Goal: Information Seeking & Learning: Learn about a topic

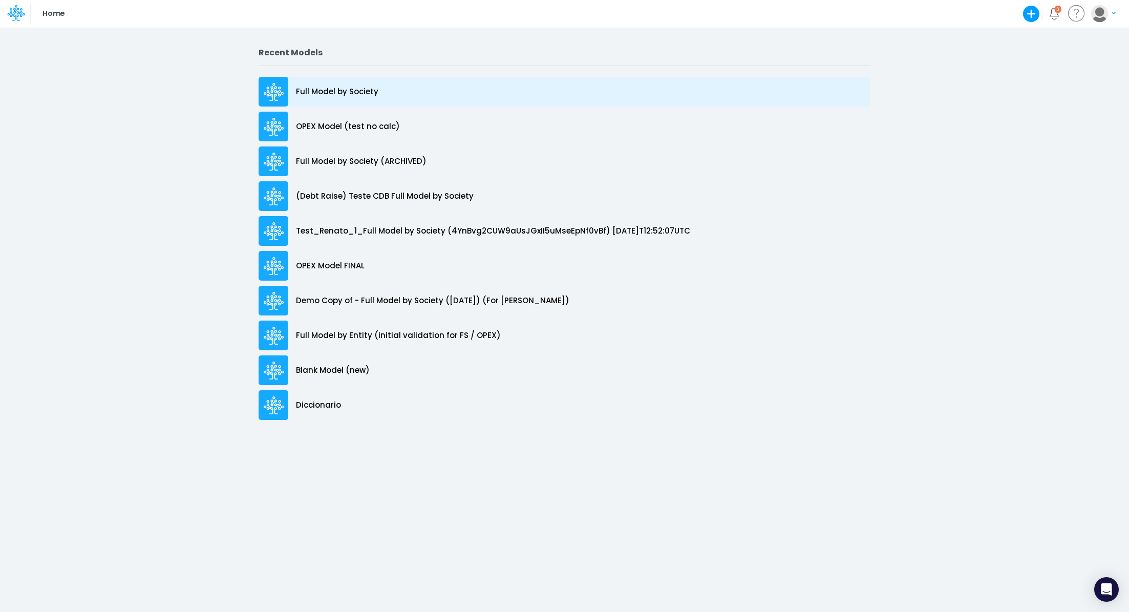
click at [362, 90] on p "Full Model by Society" at bounding box center [337, 92] width 82 height 12
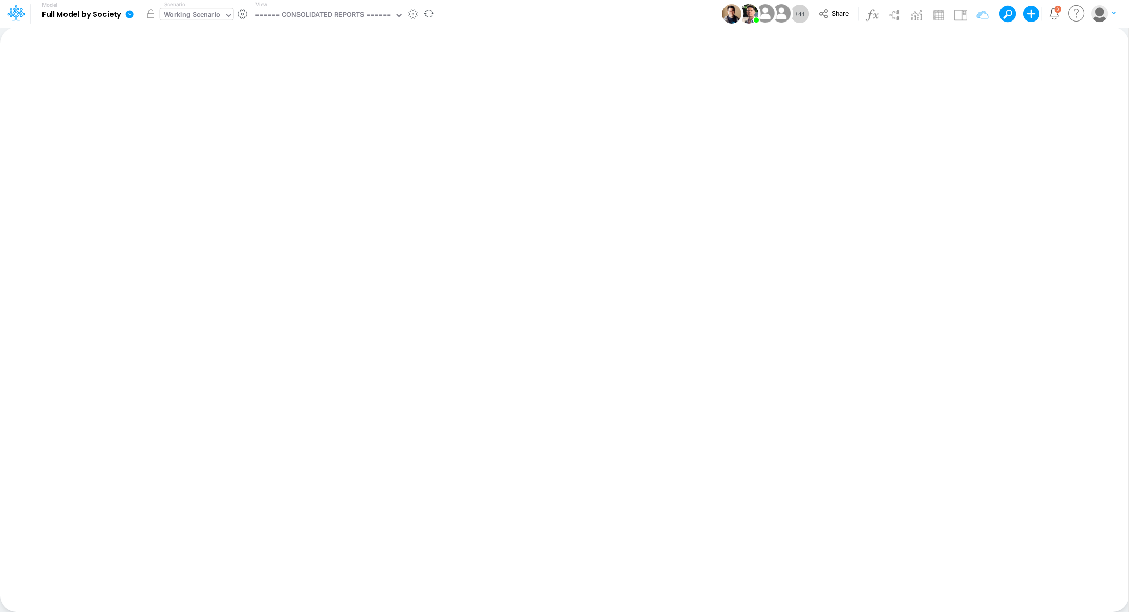
click at [199, 13] on div "Working Scenario" at bounding box center [192, 16] width 57 height 12
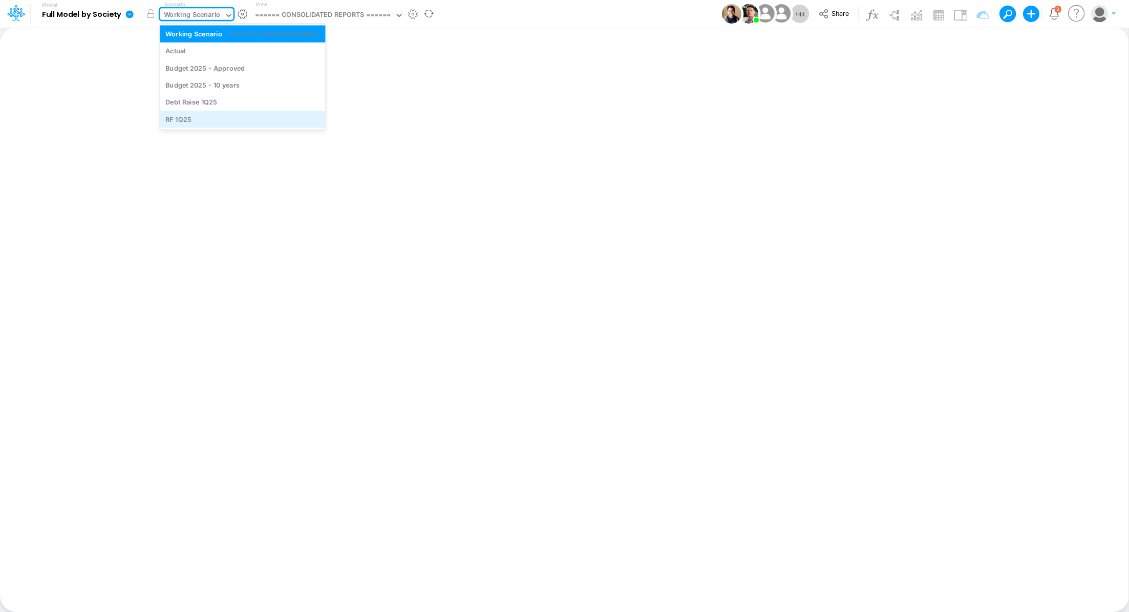
click at [186, 120] on div "RF 1Q25" at bounding box center [178, 119] width 26 height 10
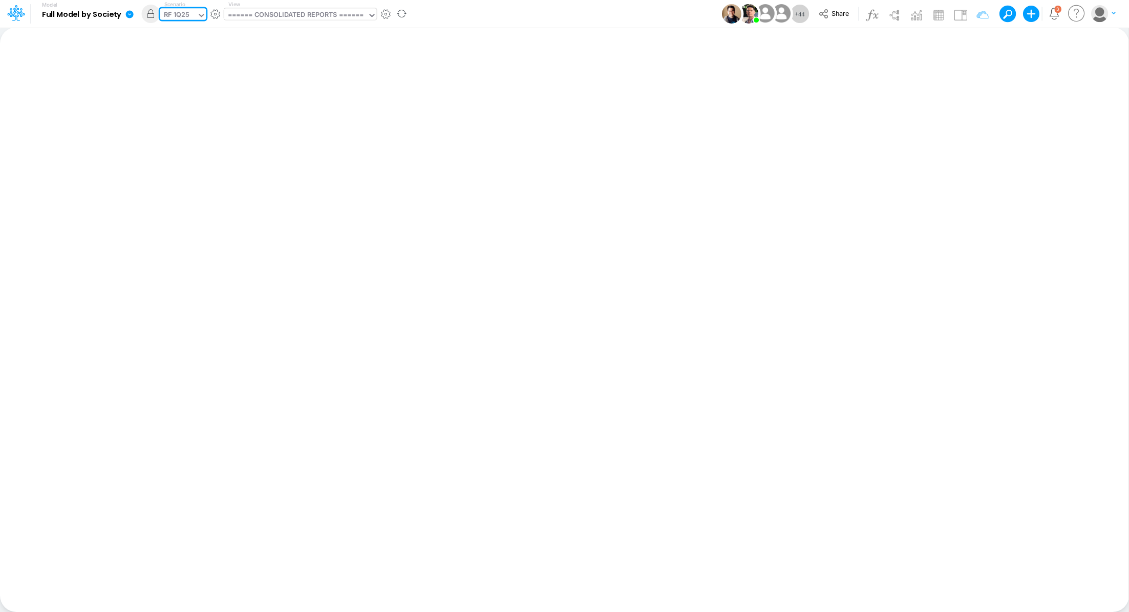
click at [296, 16] on div "====== CONSOLIDATED REPORTS ======" at bounding box center [296, 16] width 136 height 12
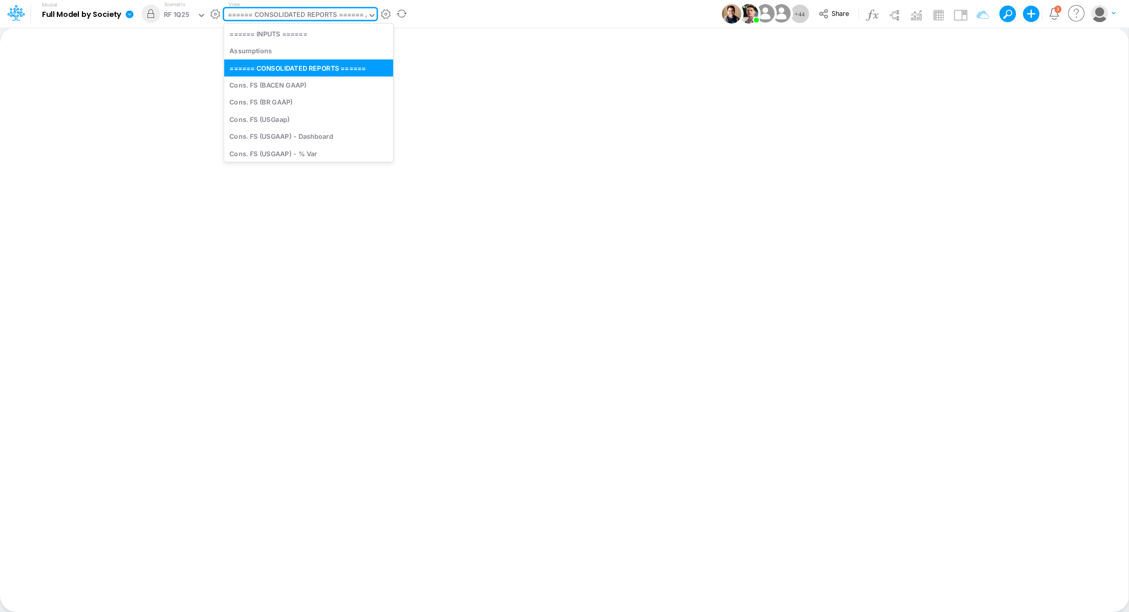
type input "dc"
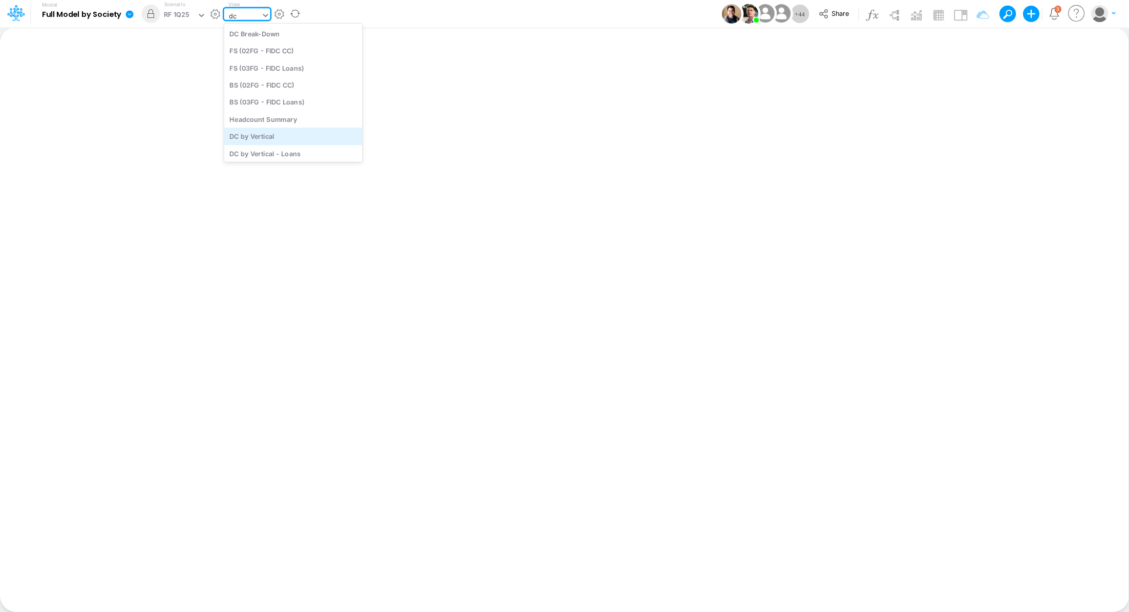
click at [297, 130] on div "DC by Vertical" at bounding box center [293, 136] width 138 height 17
type input "DC by Vertical"
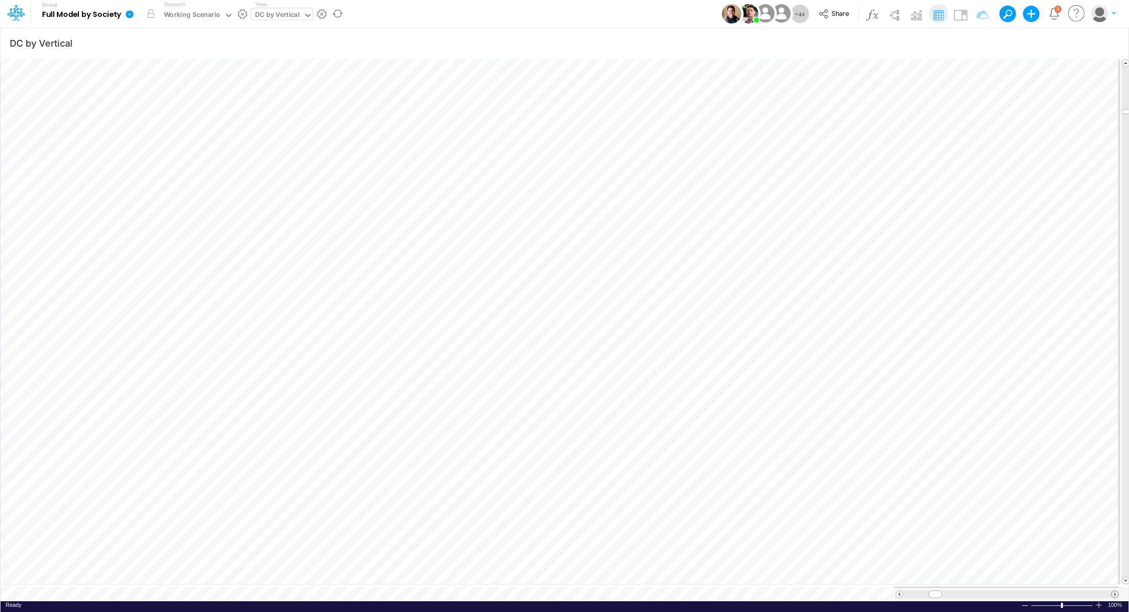
click at [1117, 591] on span at bounding box center [1114, 594] width 7 height 7
click at [210, 17] on div "Working Scenario" at bounding box center [192, 16] width 57 height 12
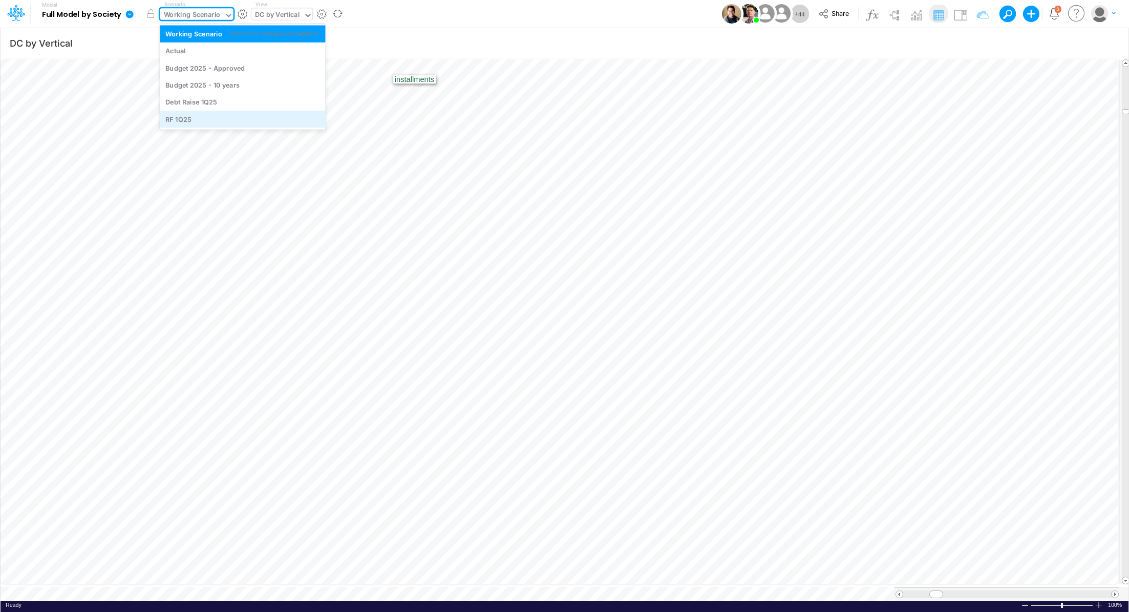
click at [195, 124] on div "RF 1Q25" at bounding box center [242, 119] width 165 height 17
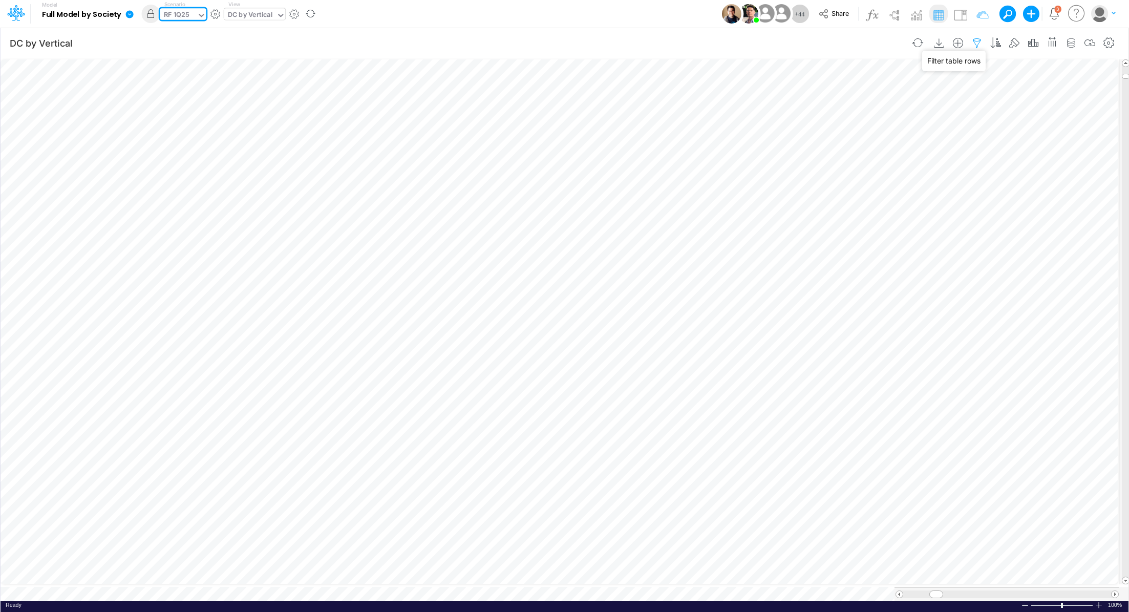
click at [974, 44] on icon "button" at bounding box center [976, 43] width 15 height 11
click at [823, 106] on icon "button" at bounding box center [824, 108] width 7 height 7
select select "tableSearchOR"
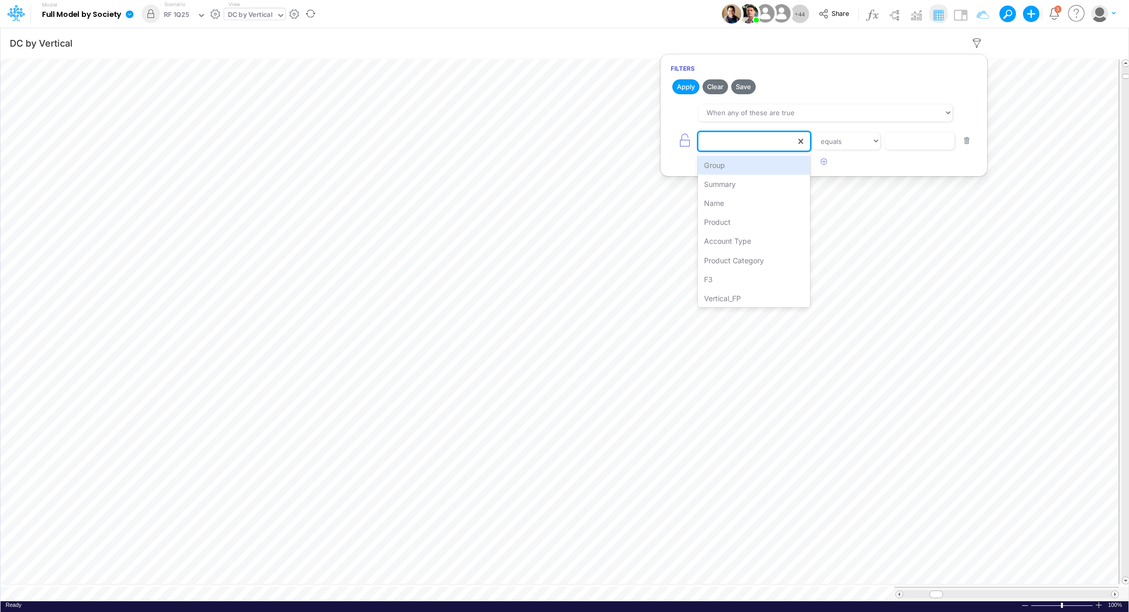
click at [754, 139] on div at bounding box center [746, 141] width 97 height 17
click at [759, 288] on div "payment_method" at bounding box center [754, 284] width 112 height 19
click at [910, 143] on input "text" at bounding box center [919, 141] width 69 height 17
click at [842, 145] on select "equals not equal starts with ends with contains" at bounding box center [846, 141] width 69 height 17
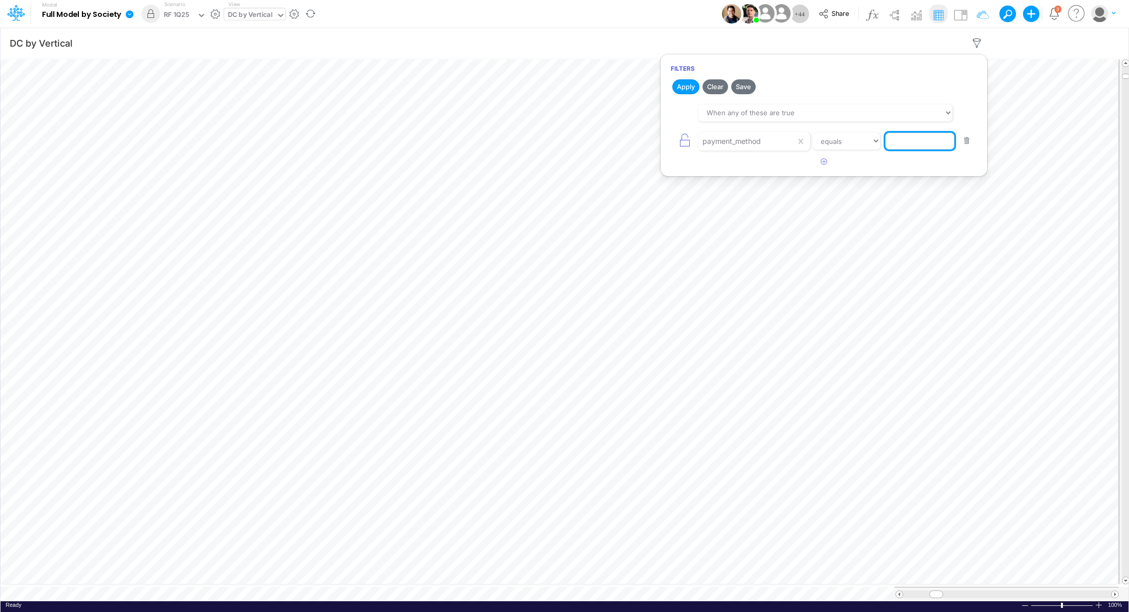
click at [906, 141] on input "text" at bounding box center [919, 141] width 69 height 17
type input "CC"
click at [687, 88] on button "Apply" at bounding box center [685, 86] width 27 height 15
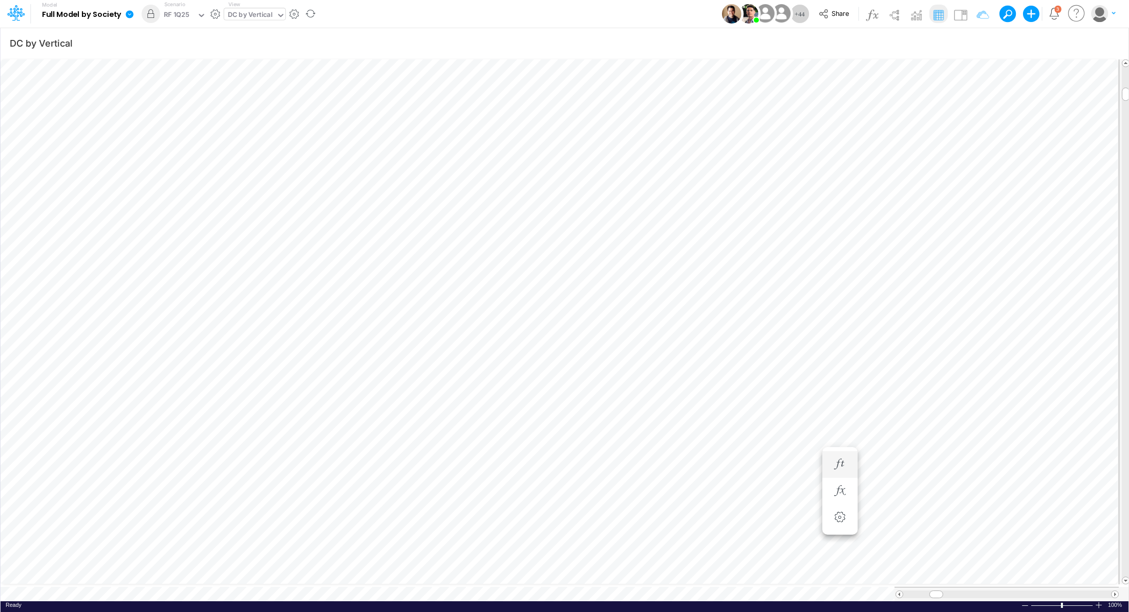
scroll to position [5, 1]
click at [838, 514] on icon "button" at bounding box center [839, 515] width 15 height 11
click at [838, 480] on li at bounding box center [839, 470] width 35 height 27
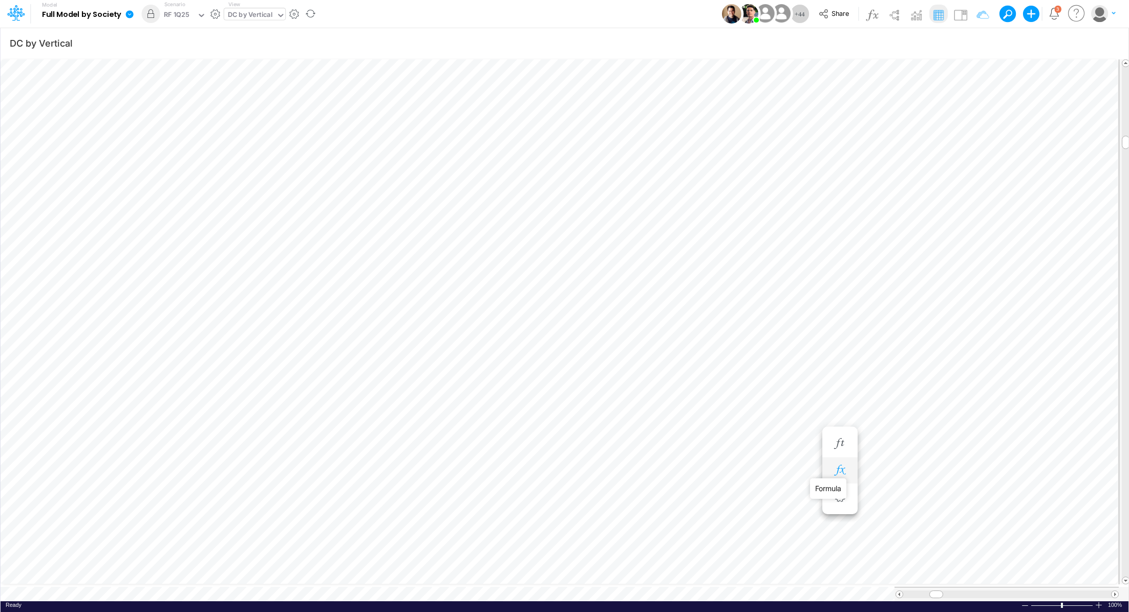
click at [839, 470] on icon "button" at bounding box center [839, 470] width 15 height 11
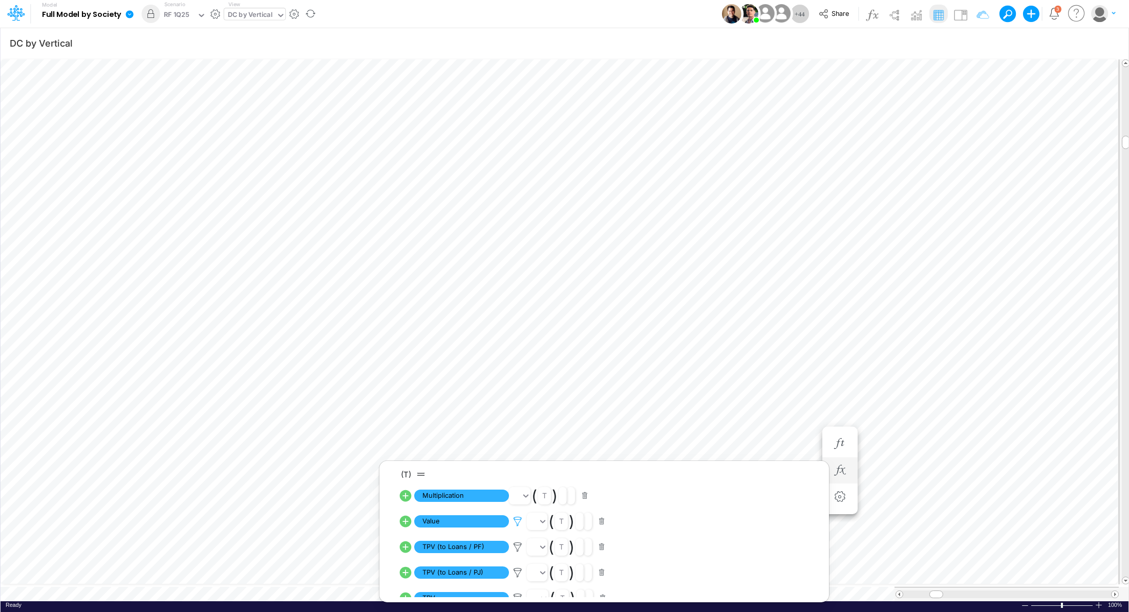
click at [521, 524] on icon at bounding box center [517, 521] width 15 height 11
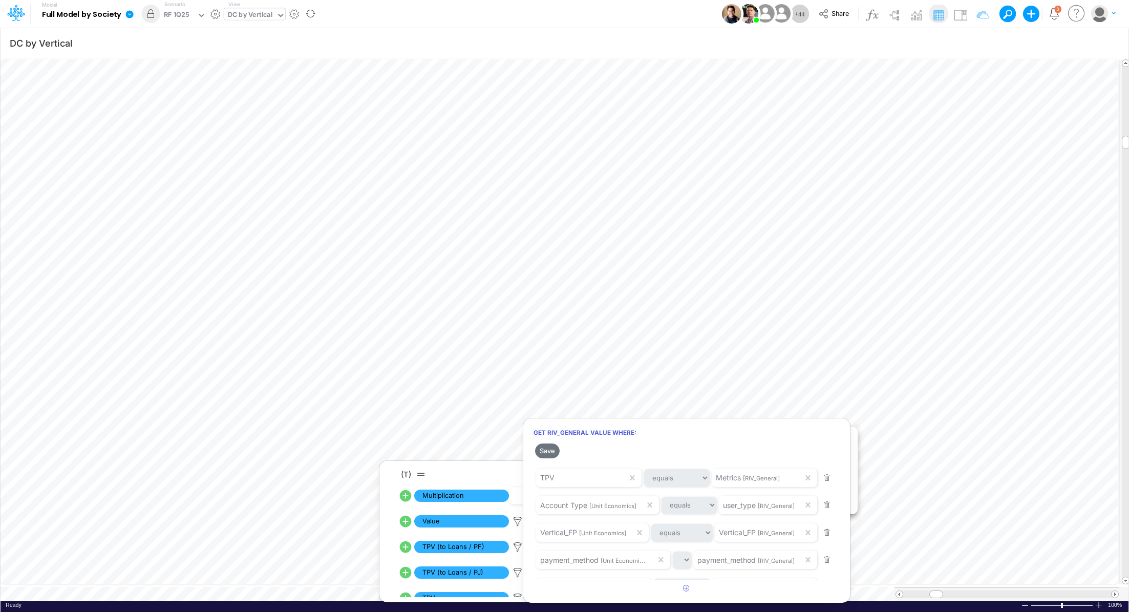
click at [772, 391] on div at bounding box center [564, 308] width 1129 height 607
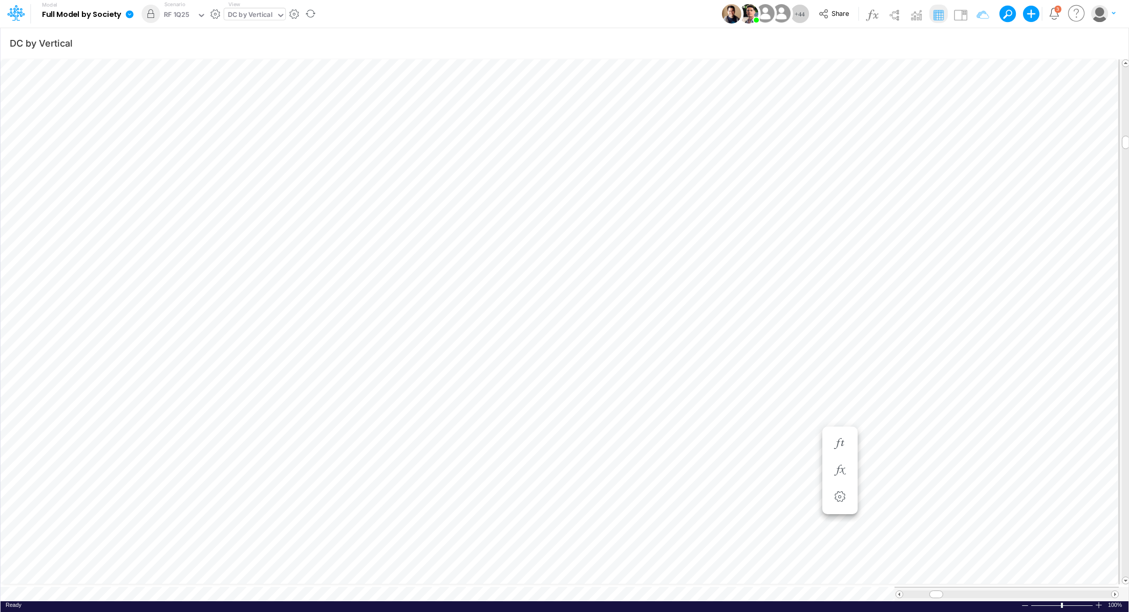
scroll to position [5, 1]
click at [837, 520] on icon "button" at bounding box center [839, 521] width 15 height 11
click at [834, 494] on icon "button" at bounding box center [839, 494] width 15 height 11
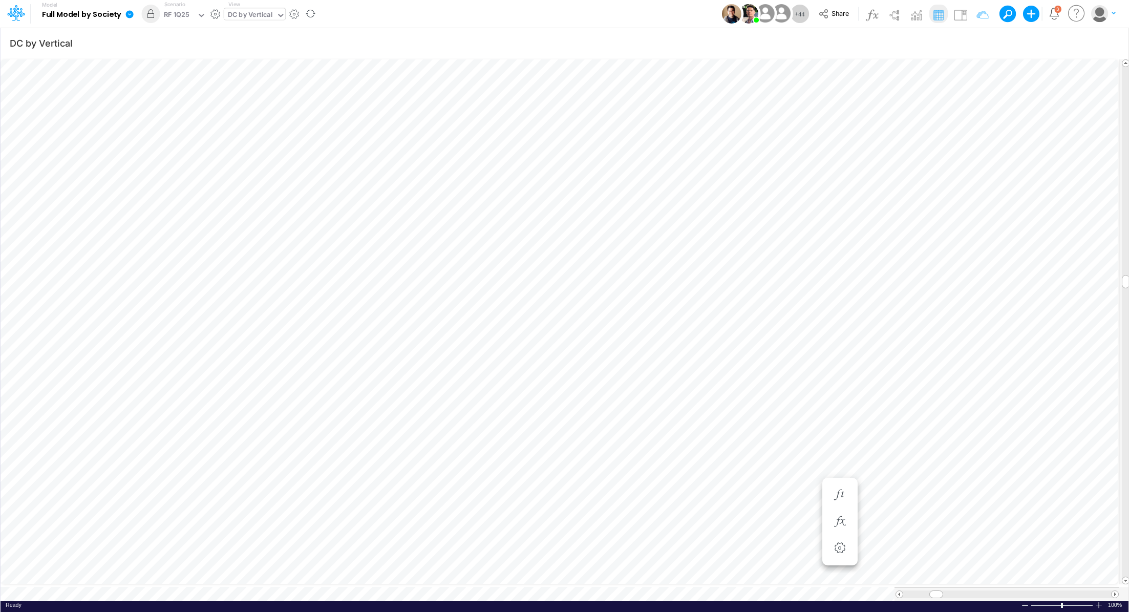
scroll to position [5, 1]
click at [779, 417] on icon "button" at bounding box center [777, 412] width 15 height 11
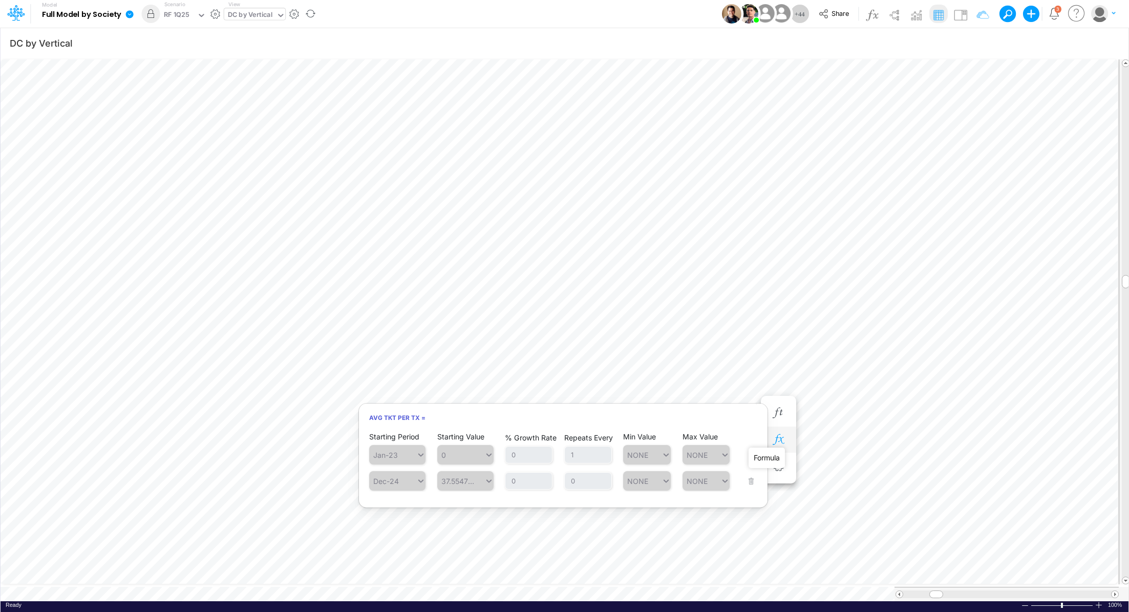
click at [780, 443] on icon "button" at bounding box center [777, 439] width 15 height 11
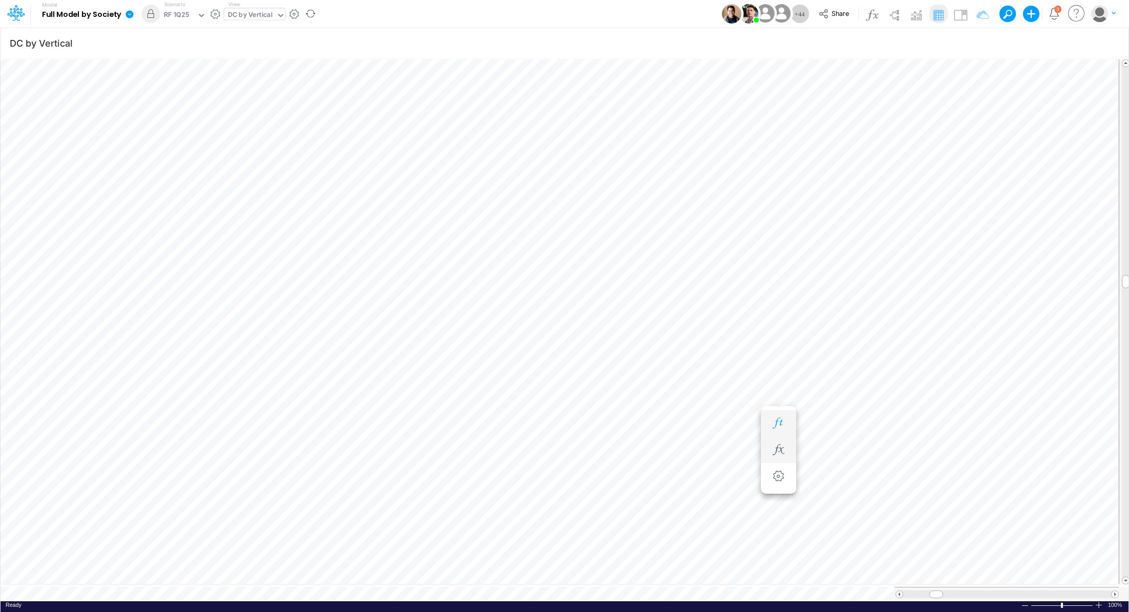
click at [780, 422] on icon "button" at bounding box center [777, 423] width 15 height 11
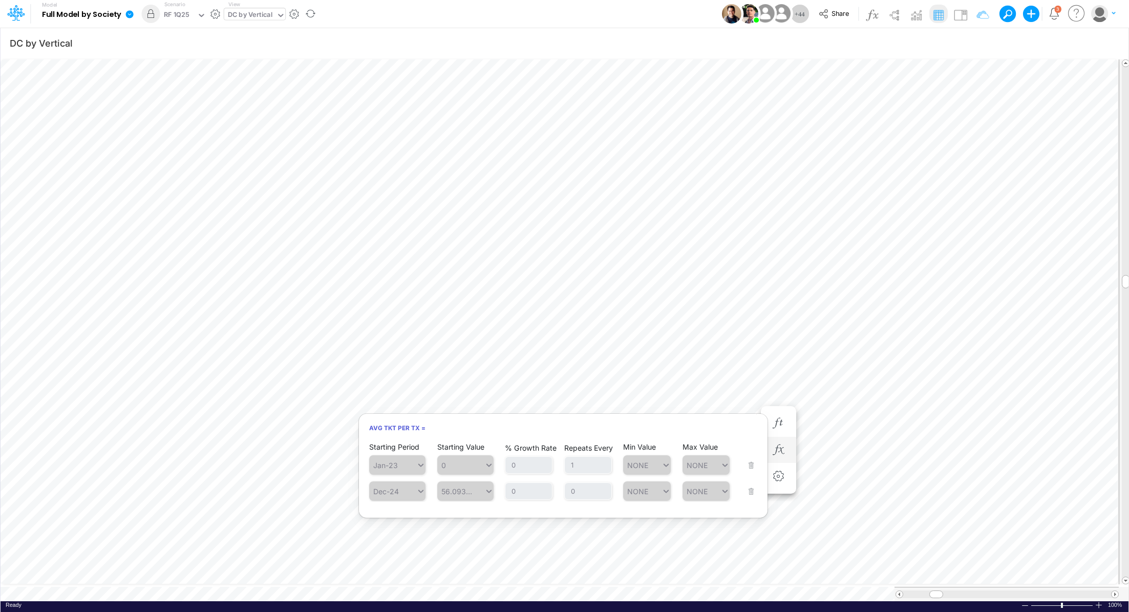
scroll to position [5, 1]
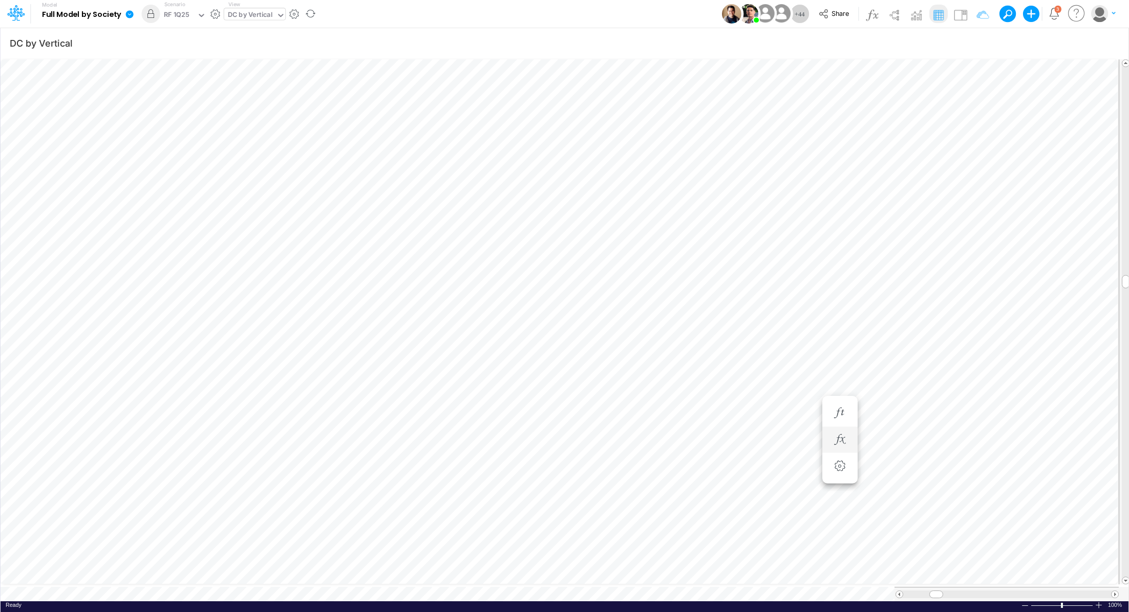
scroll to position [5, 1]
click at [908, 422] on icon "button" at bounding box center [900, 423] width 15 height 11
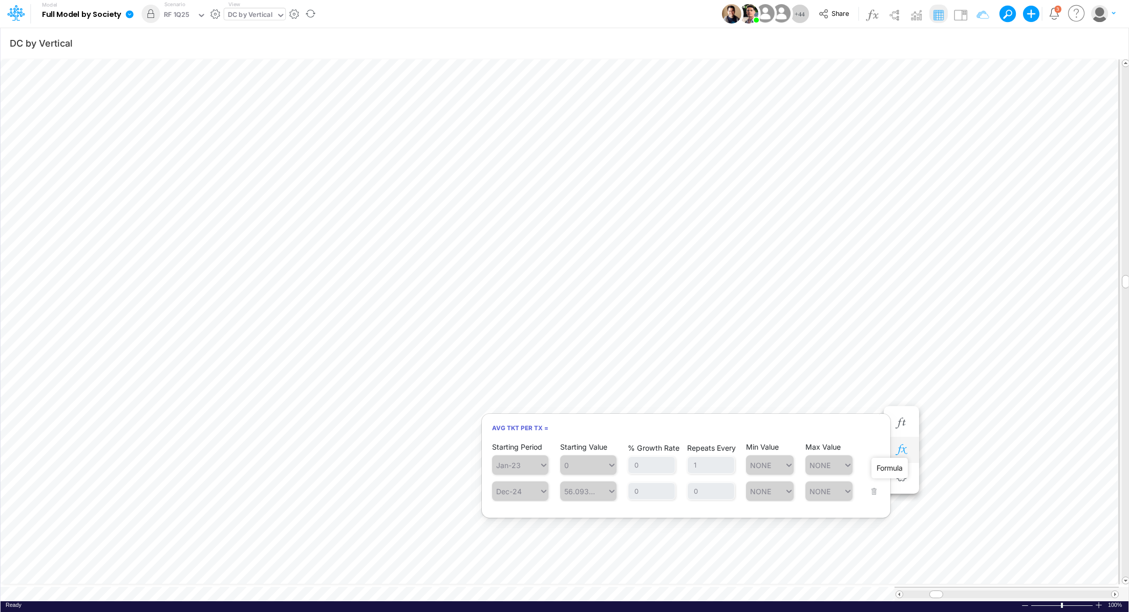
click at [902, 450] on icon "button" at bounding box center [900, 449] width 15 height 11
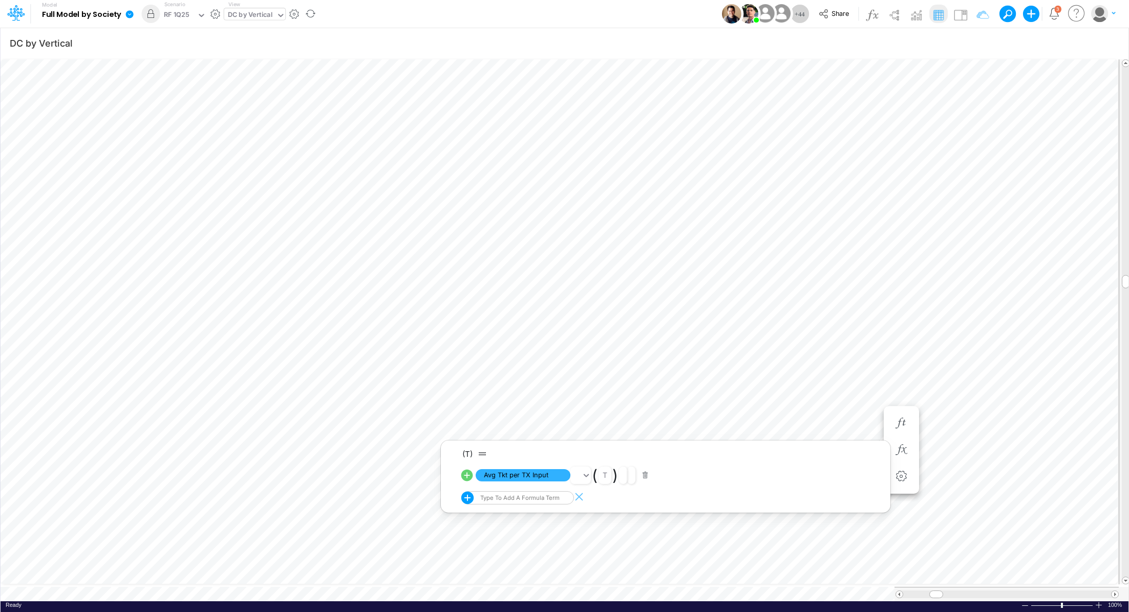
scroll to position [5, 1]
click at [851, 448] on li at bounding box center [839, 450] width 35 height 27
click at [843, 449] on icon "button" at bounding box center [839, 449] width 15 height 11
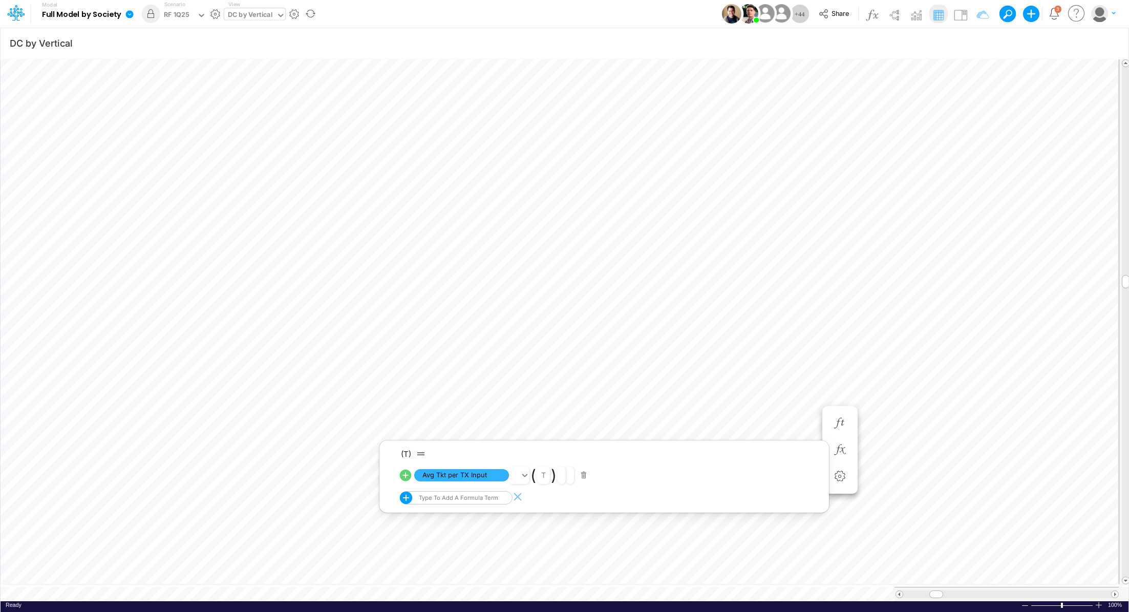
click at [407, 475] on icon at bounding box center [406, 475] width 12 height 12
click at [834, 444] on icon "button" at bounding box center [839, 449] width 15 height 11
click at [478, 471] on span "Avg Tkt per TX Input" at bounding box center [461, 475] width 95 height 13
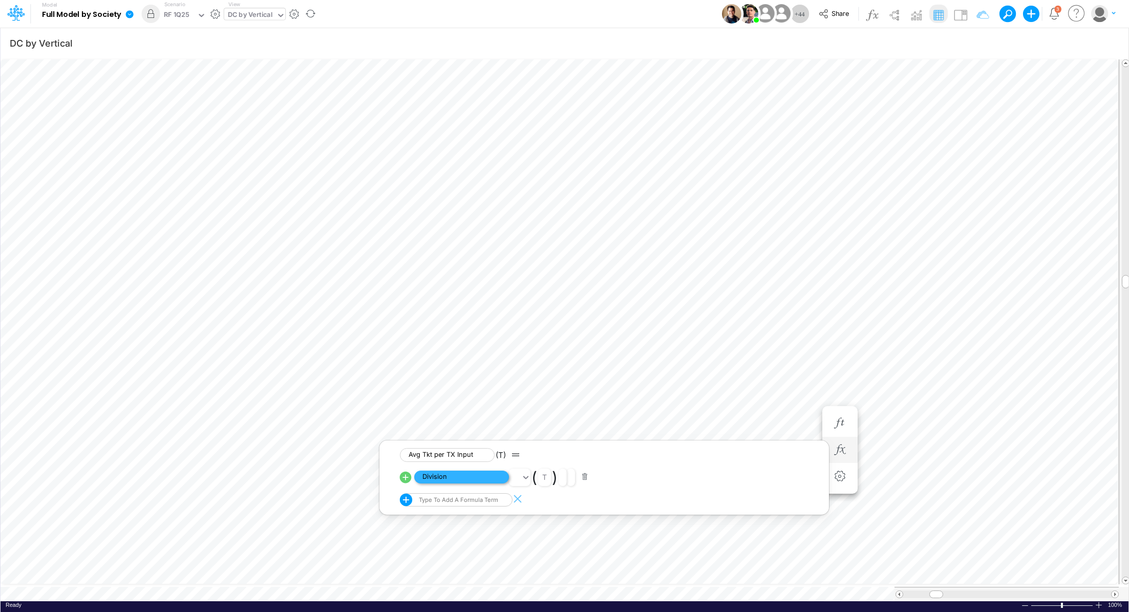
click at [473, 477] on span "Division" at bounding box center [461, 476] width 95 height 13
click at [840, 476] on icon "button" at bounding box center [839, 480] width 15 height 11
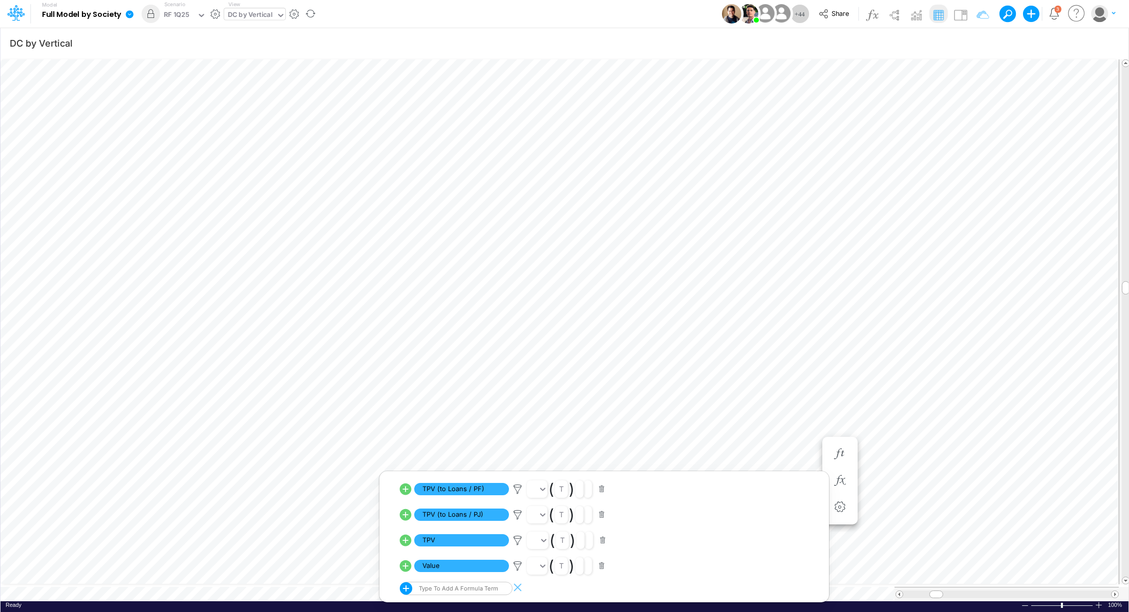
scroll to position [71, 0]
click at [482, 537] on span "TPV" at bounding box center [461, 539] width 95 height 13
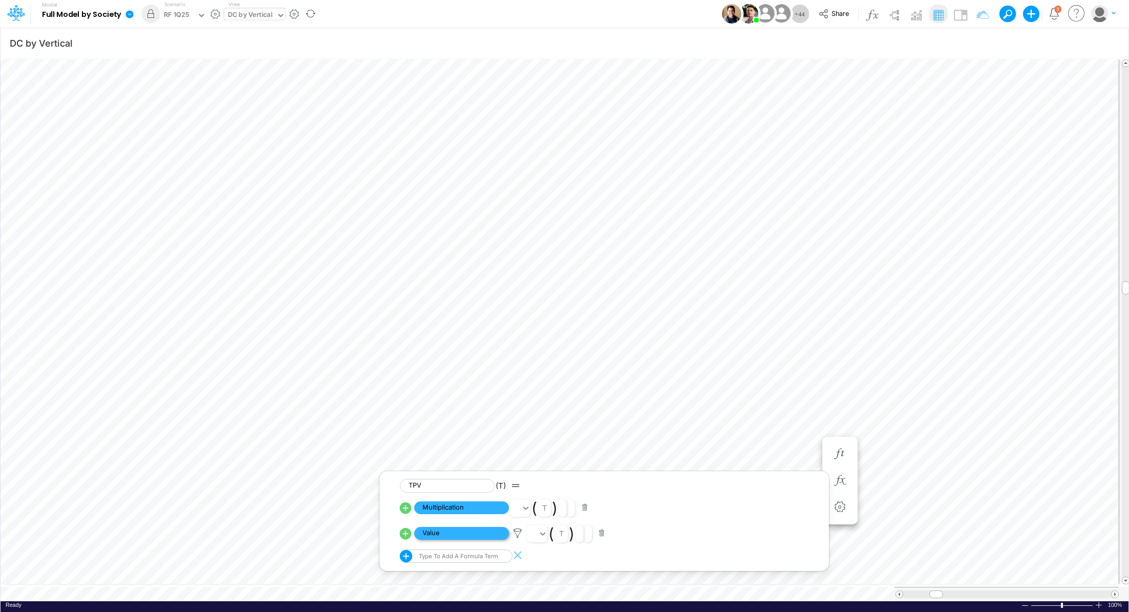
click at [479, 533] on span "Value" at bounding box center [461, 533] width 95 height 13
click at [253, 19] on div "DC by Vertical" at bounding box center [250, 16] width 45 height 12
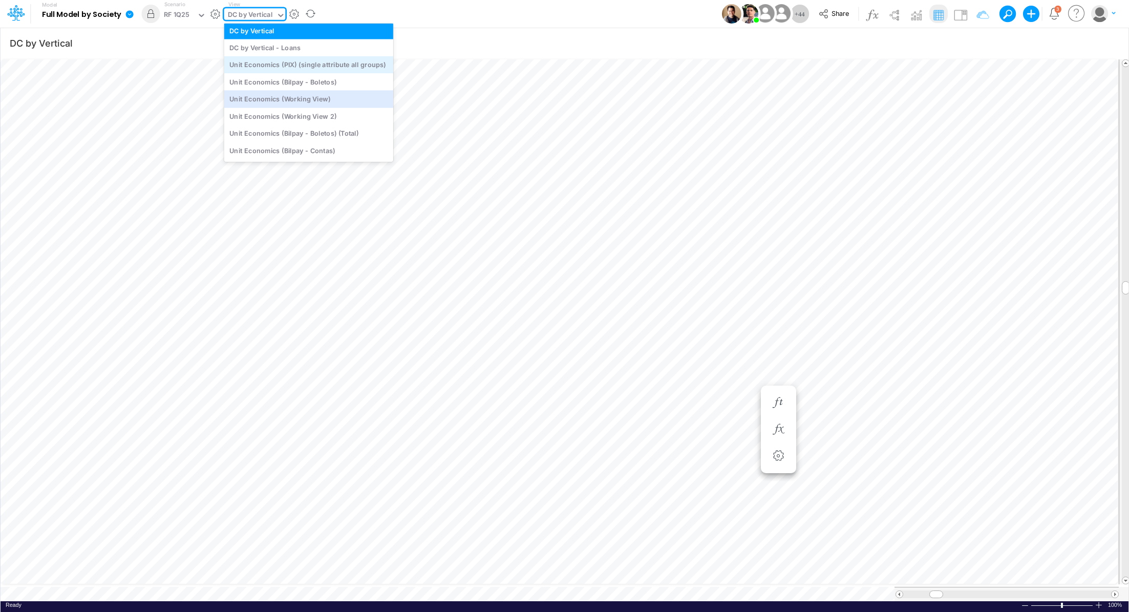
scroll to position [1429, 0]
click at [339, 146] on div "Unit Economics (Bilpay - Contas)" at bounding box center [308, 149] width 169 height 17
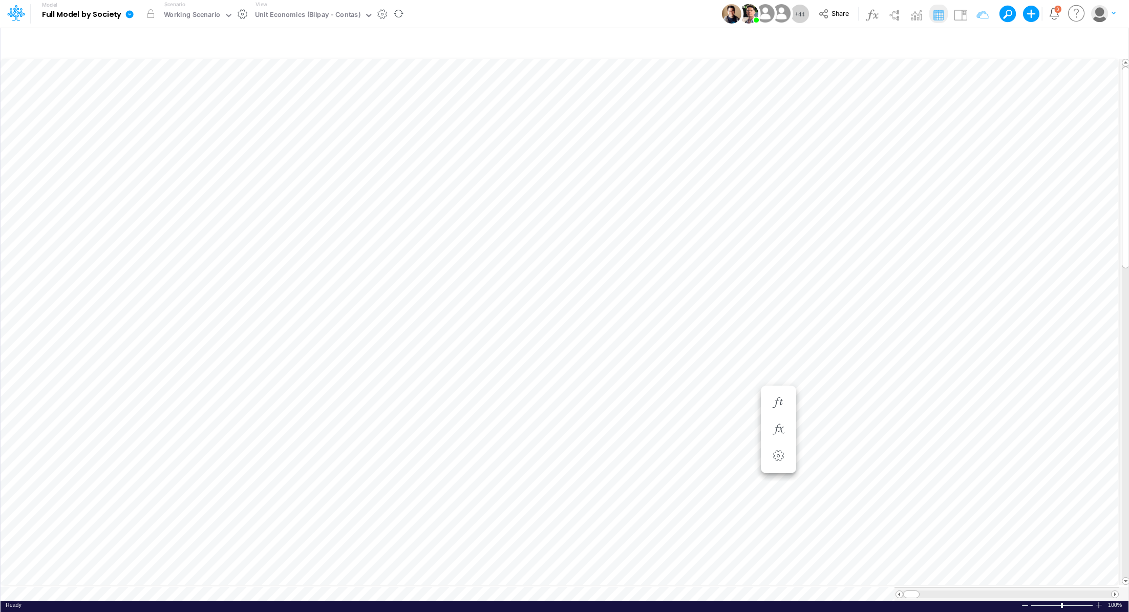
scroll to position [5, 1]
click at [736, 485] on button "button" at bounding box center [728, 480] width 19 height 20
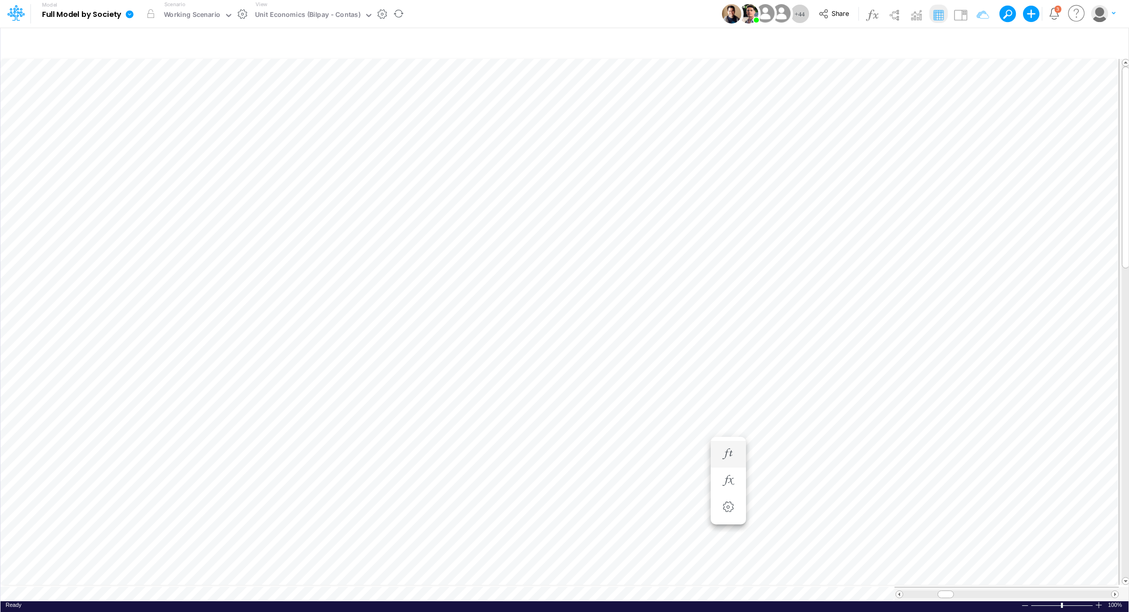
scroll to position [5, 1]
click at [729, 155] on icon "button" at bounding box center [727, 157] width 15 height 11
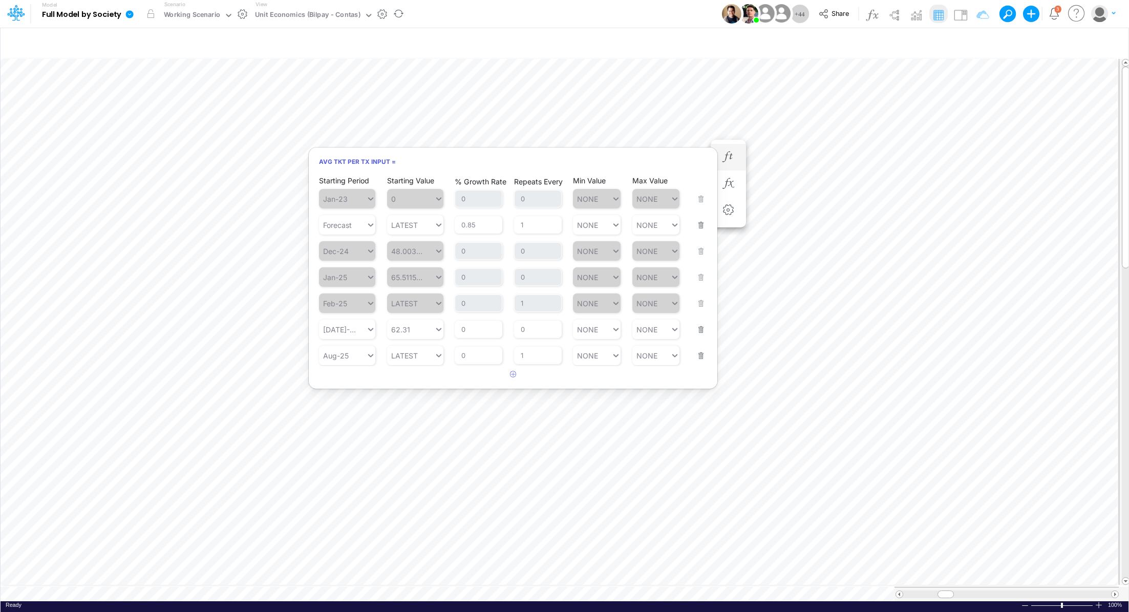
scroll to position [5, 1]
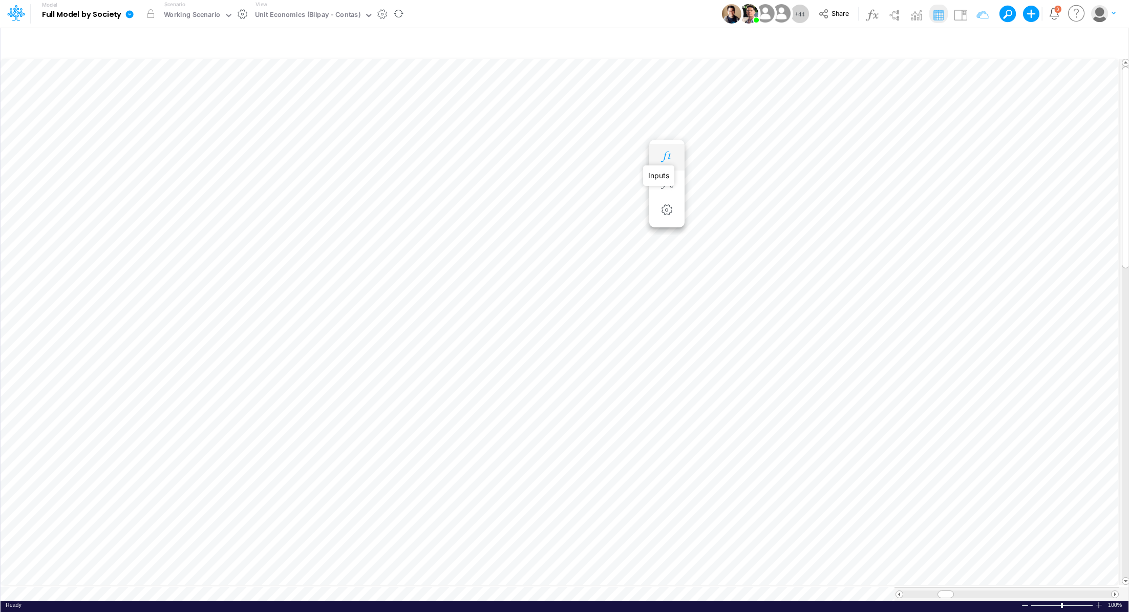
click at [672, 156] on icon "button" at bounding box center [666, 157] width 15 height 11
click at [721, 180] on icon "button" at bounding box center [727, 183] width 15 height 11
click at [726, 156] on icon "button" at bounding box center [727, 157] width 15 height 11
click at [736, 161] on button "button" at bounding box center [728, 157] width 19 height 20
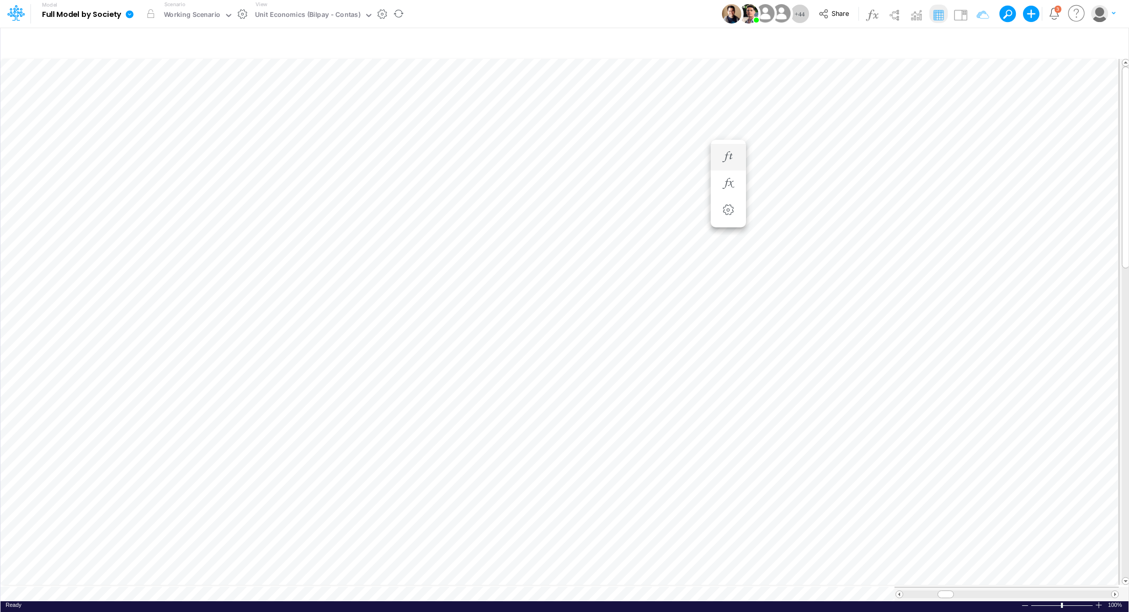
scroll to position [5, 1]
click at [787, 158] on icon "button" at bounding box center [789, 157] width 15 height 11
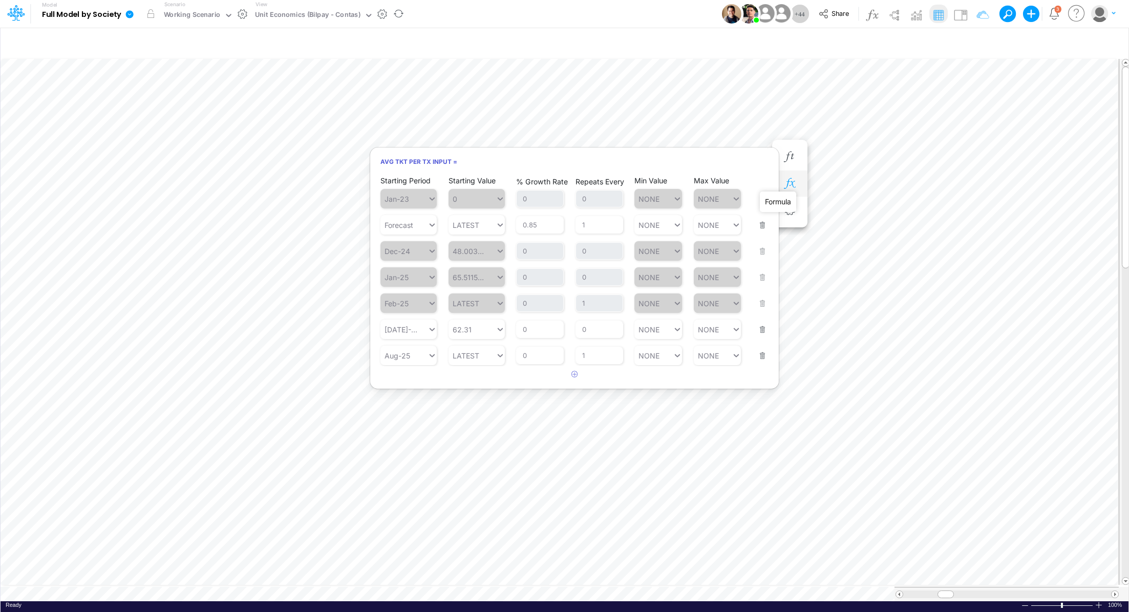
click at [788, 184] on icon "button" at bounding box center [789, 183] width 15 height 11
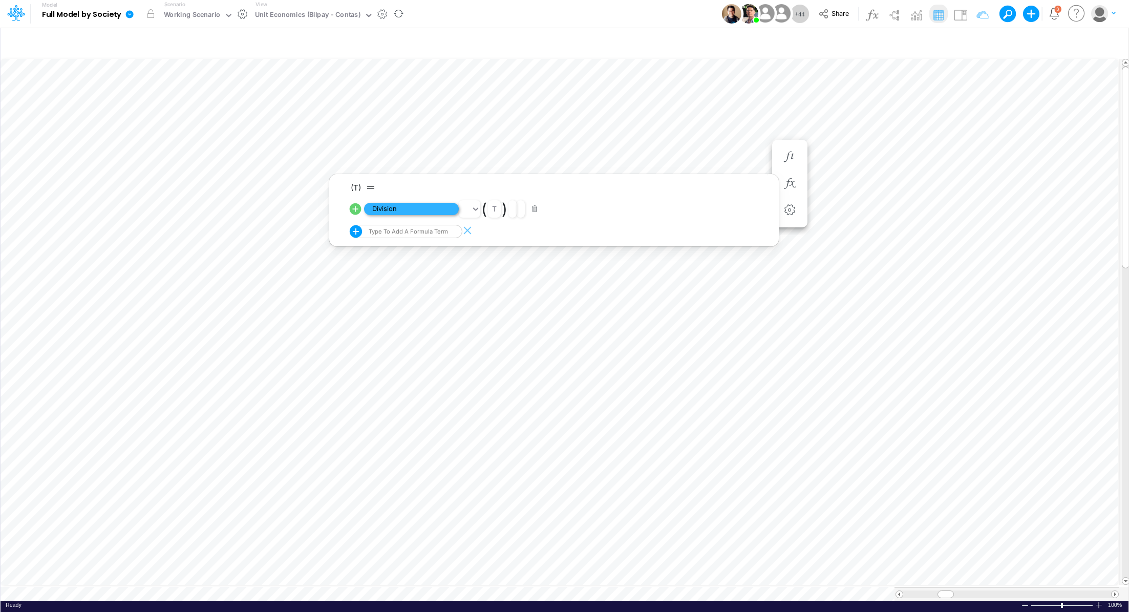
click at [438, 208] on span "Division" at bounding box center [411, 209] width 95 height 13
click at [794, 470] on icon "button" at bounding box center [789, 470] width 15 height 11
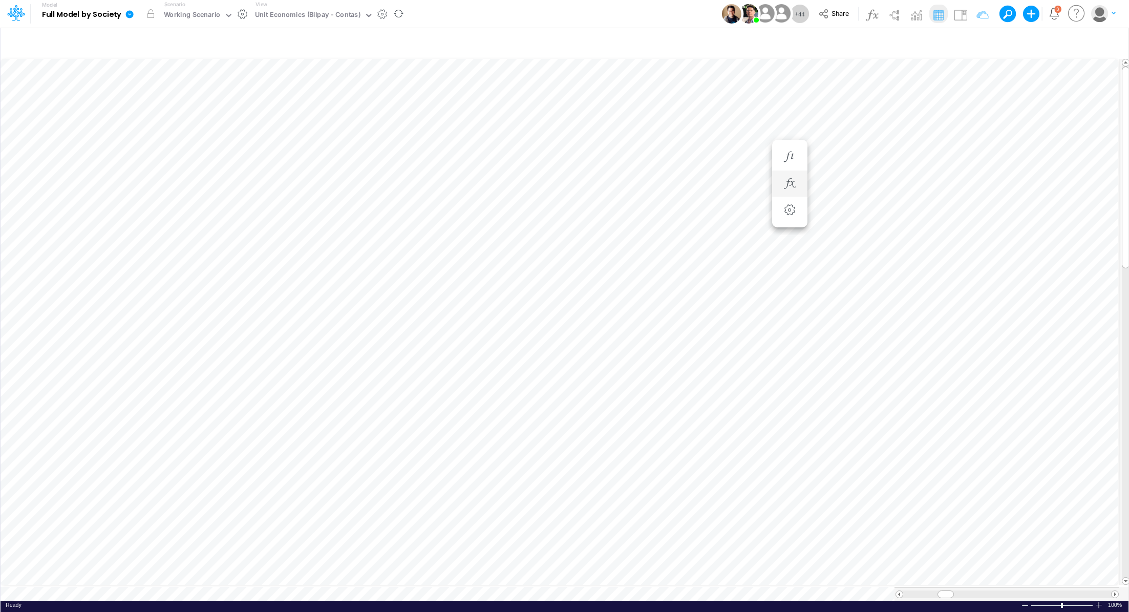
click at [800, 184] on li at bounding box center [789, 183] width 35 height 27
click at [786, 182] on icon "button" at bounding box center [789, 183] width 15 height 11
click at [420, 207] on span "Division" at bounding box center [411, 209] width 95 height 13
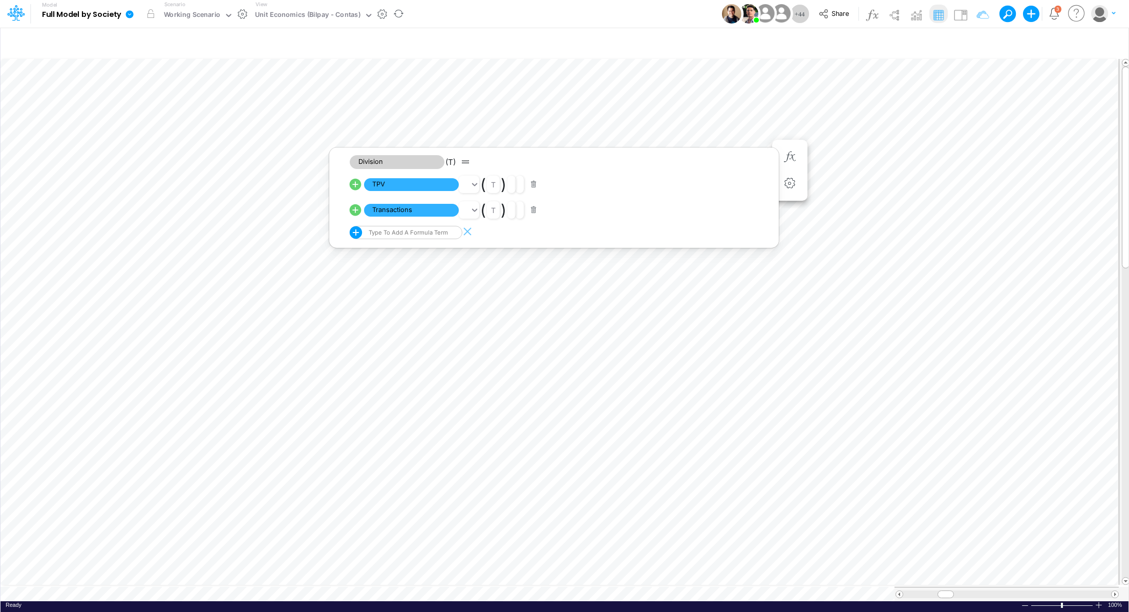
scroll to position [5, 1]
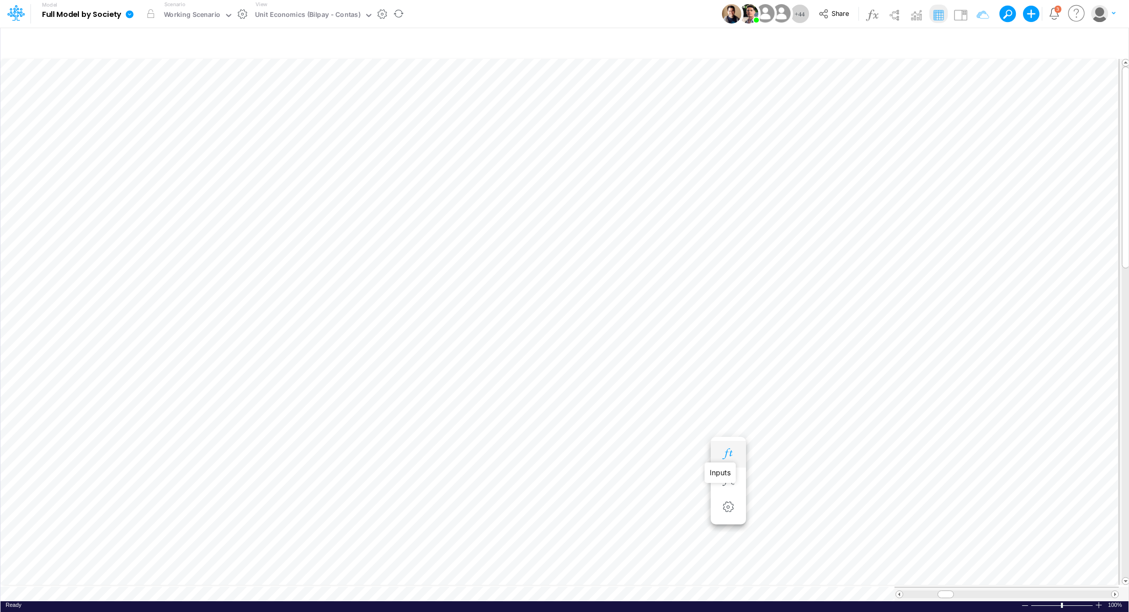
click at [728, 452] on icon "button" at bounding box center [727, 453] width 15 height 11
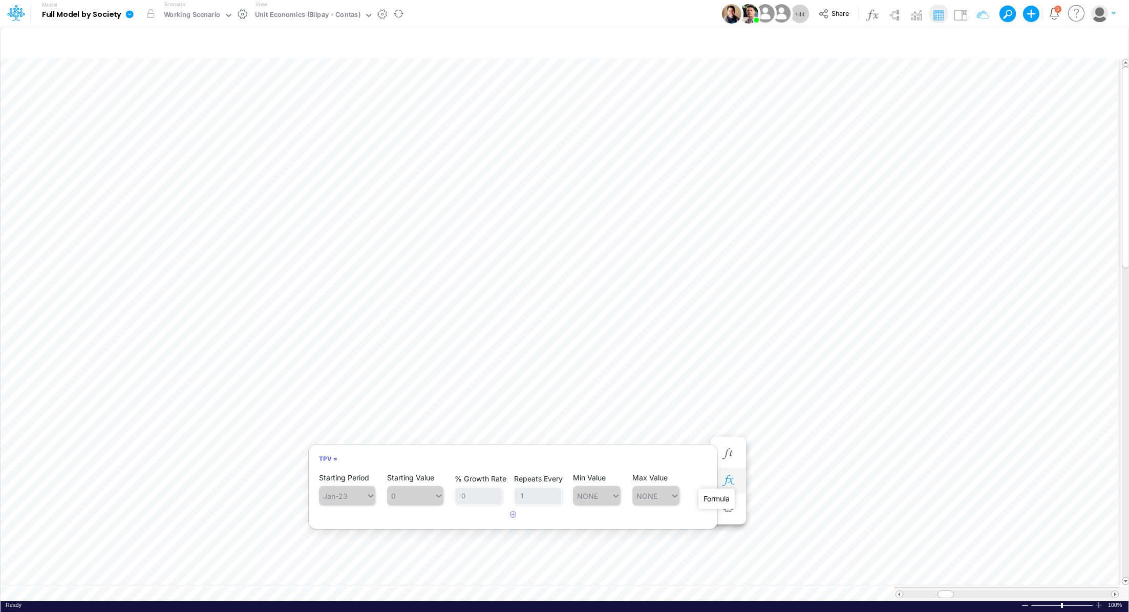
click at [727, 481] on icon "button" at bounding box center [727, 480] width 15 height 11
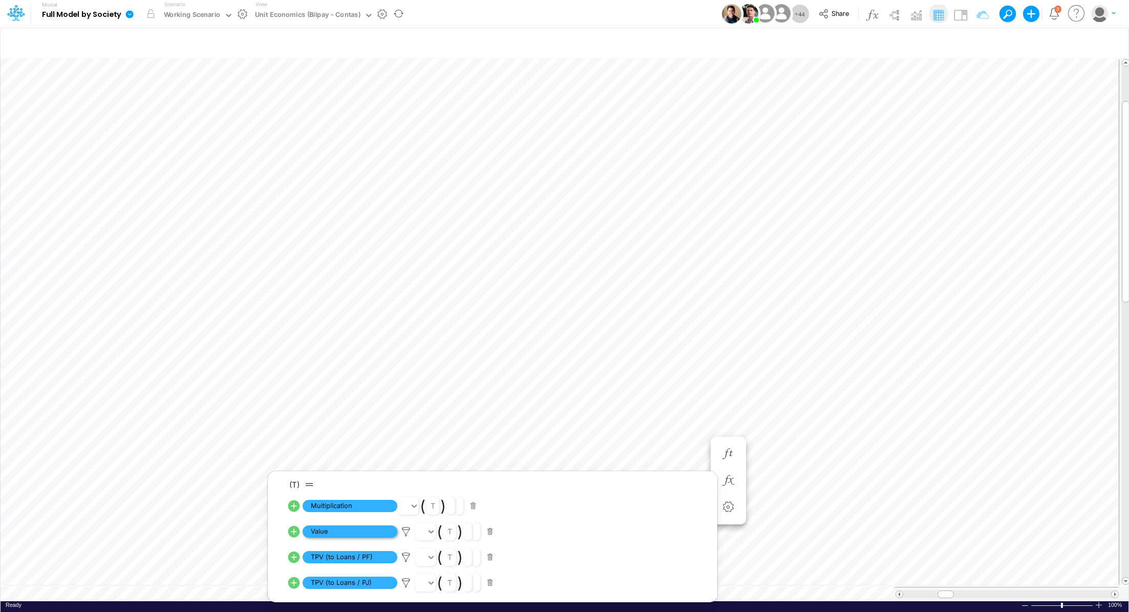
click at [357, 535] on span "Value" at bounding box center [350, 531] width 95 height 13
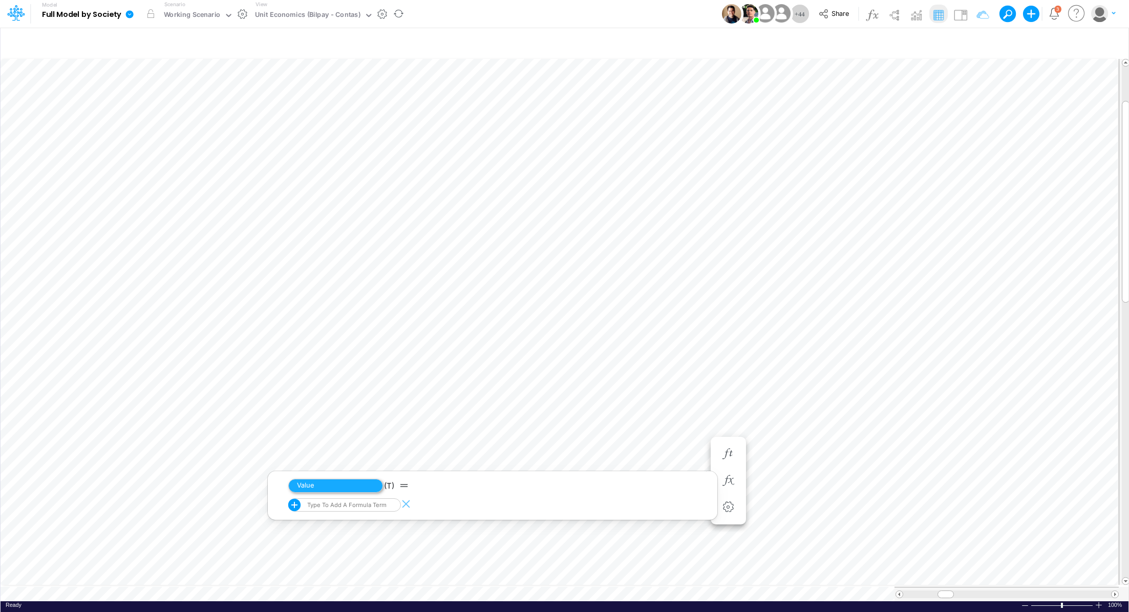
click at [341, 490] on span "Value" at bounding box center [335, 486] width 95 height 14
click at [342, 485] on span "Value" at bounding box center [335, 486] width 95 height 14
click at [726, 476] on icon "button" at bounding box center [727, 480] width 15 height 11
click at [733, 447] on button "button" at bounding box center [728, 454] width 19 height 20
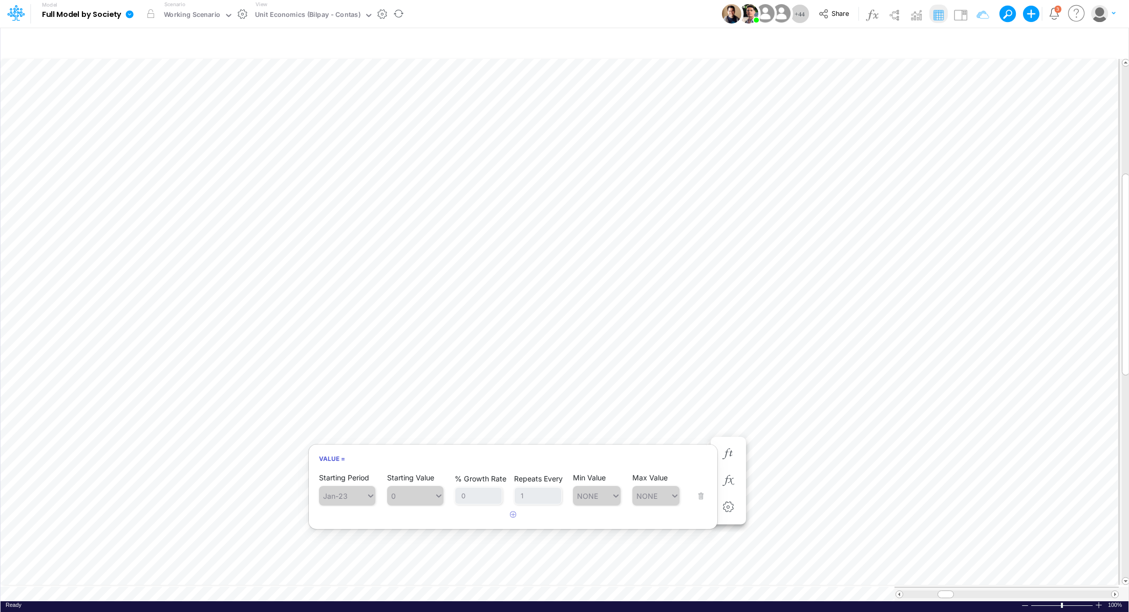
scroll to position [5, 1]
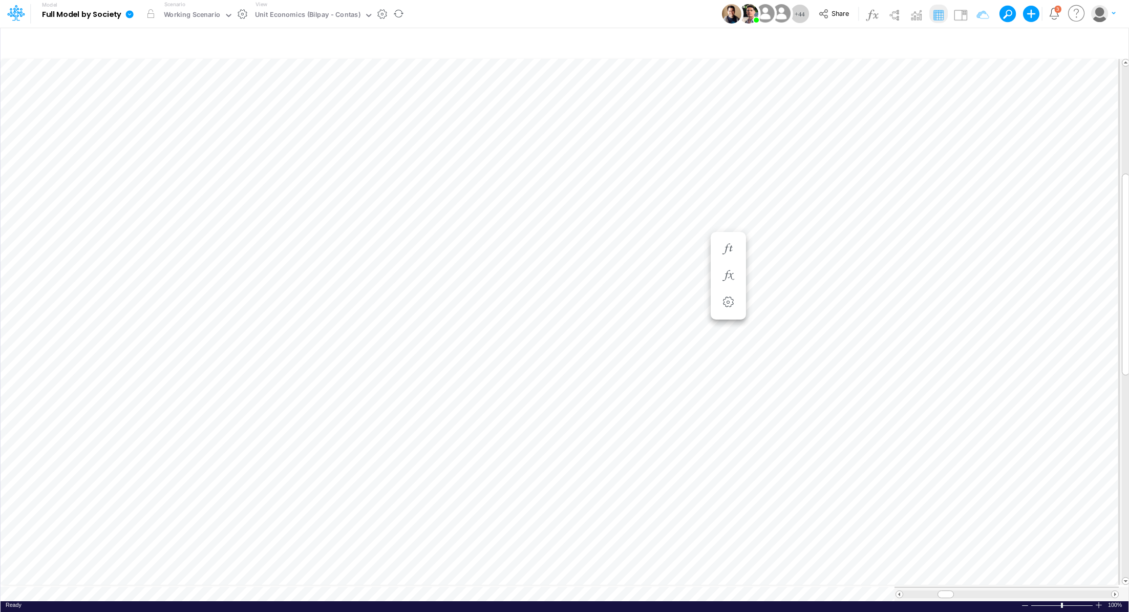
scroll to position [5, 1]
click at [731, 226] on icon "button" at bounding box center [727, 224] width 15 height 11
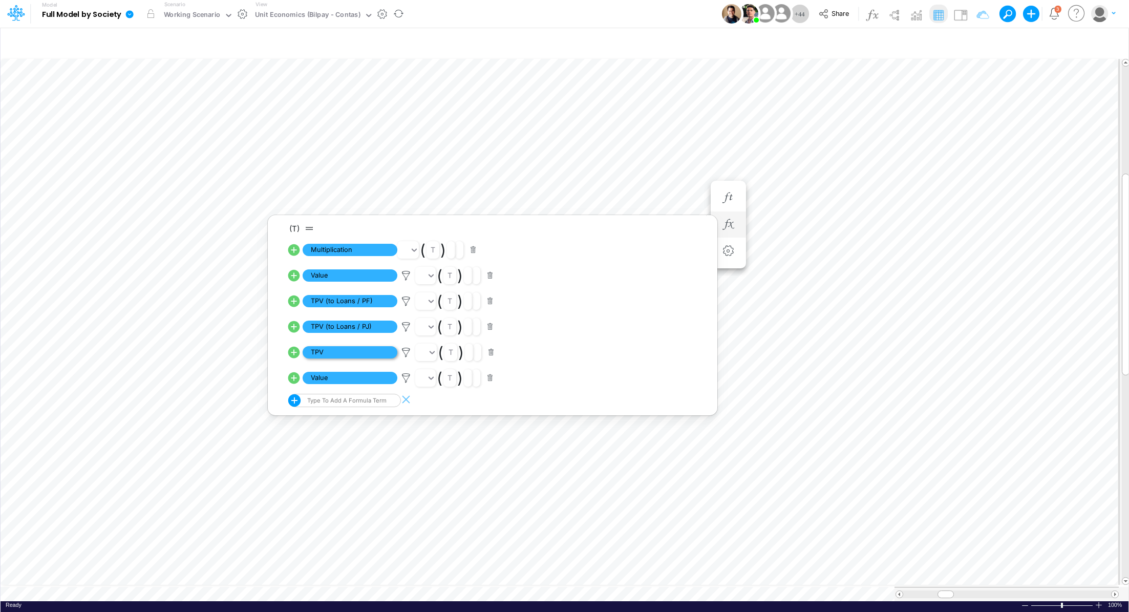
click at [355, 352] on span "TPV" at bounding box center [350, 352] width 95 height 13
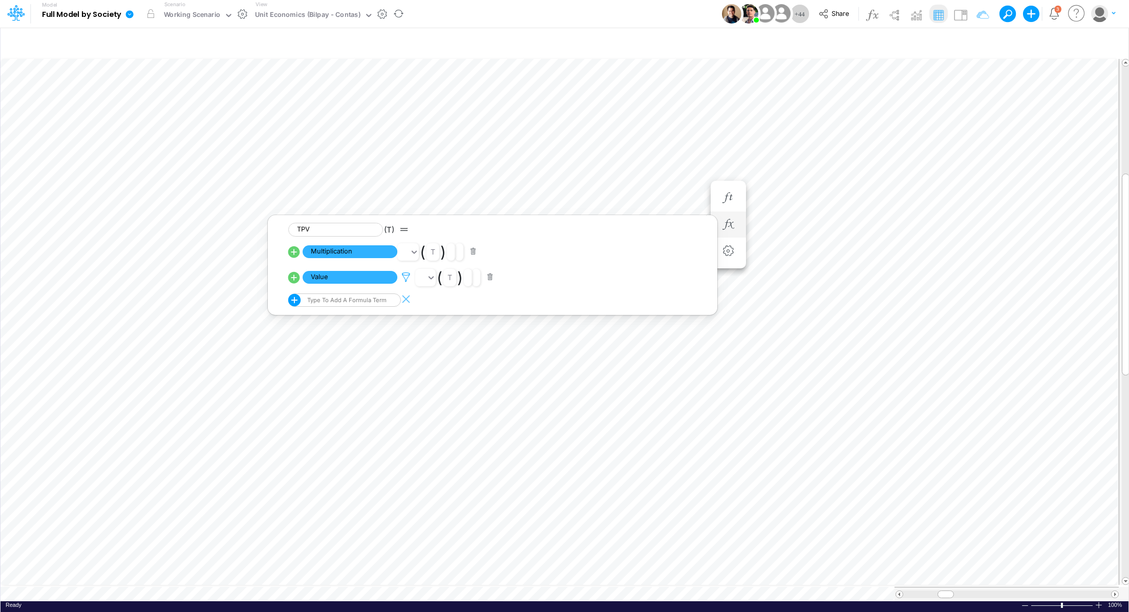
click at [407, 275] on icon at bounding box center [405, 277] width 15 height 11
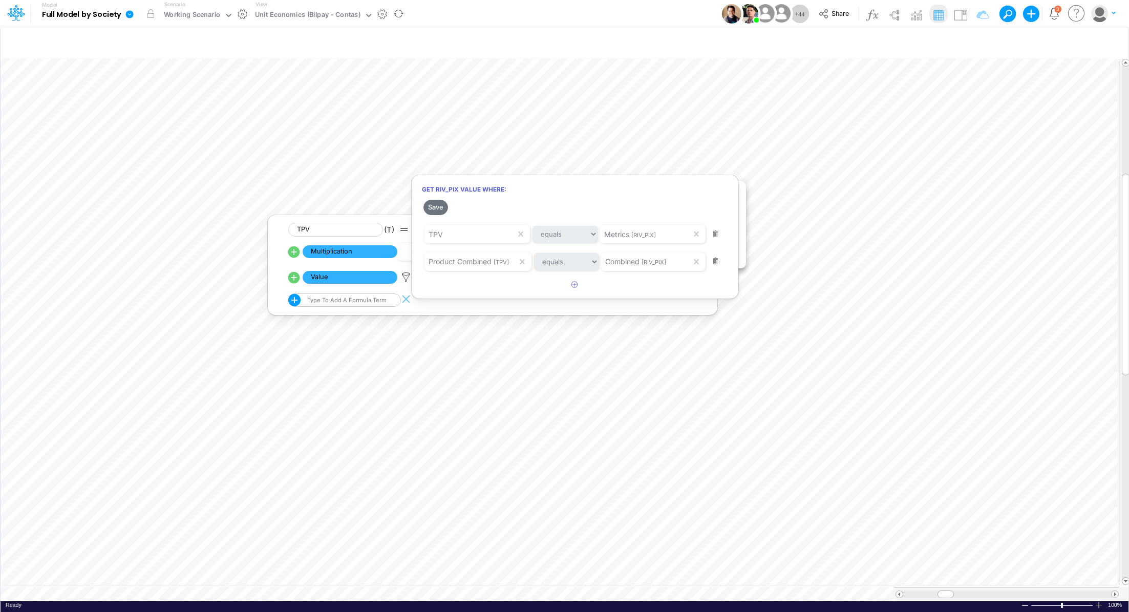
click at [762, 173] on div at bounding box center [564, 308] width 1129 height 607
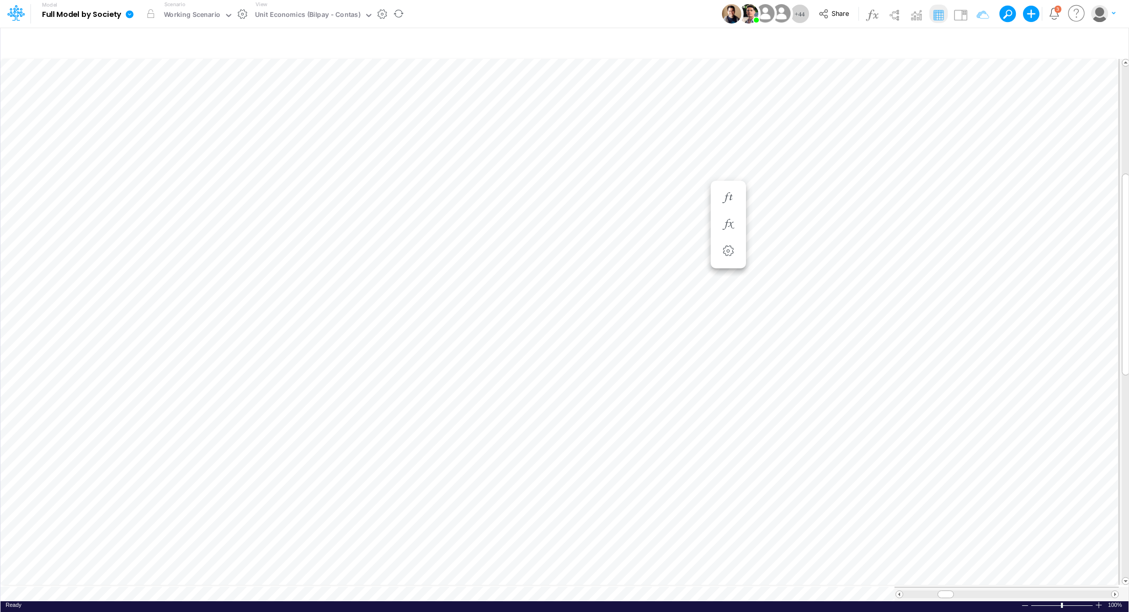
scroll to position [5, 1]
click at [790, 224] on icon "button" at bounding box center [789, 224] width 15 height 11
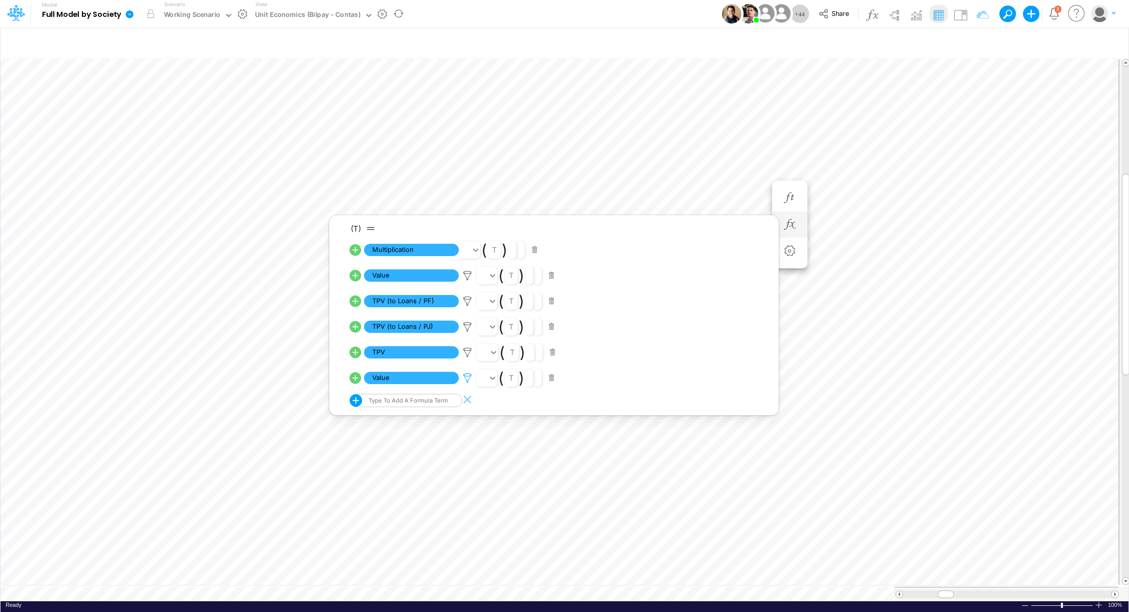
click at [469, 281] on icon at bounding box center [467, 275] width 15 height 11
click at [466, 354] on div at bounding box center [564, 308] width 1129 height 607
click at [466, 353] on icon at bounding box center [467, 352] width 15 height 11
click at [683, 176] on div at bounding box center [564, 308] width 1129 height 607
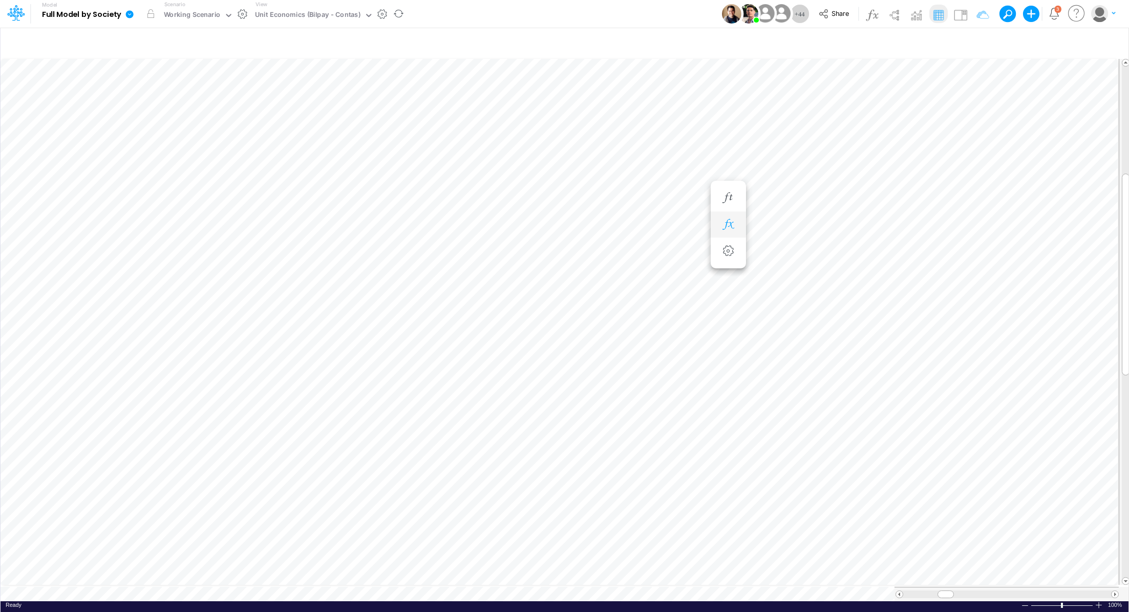
click at [733, 227] on icon "button" at bounding box center [727, 224] width 15 height 11
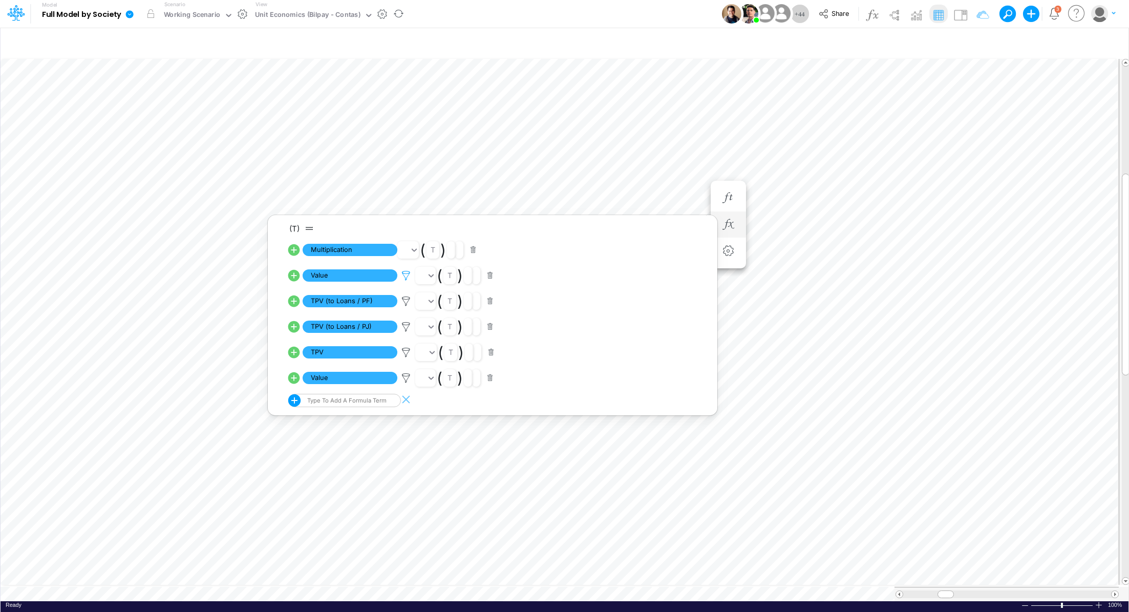
click at [405, 273] on icon at bounding box center [405, 275] width 15 height 11
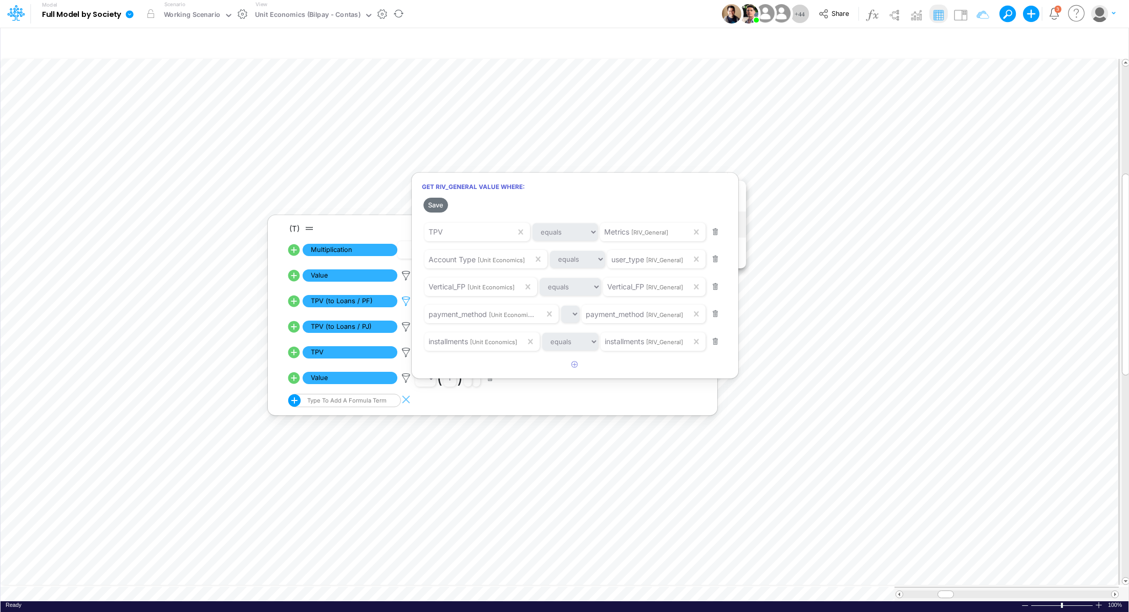
click at [406, 293] on div at bounding box center [564, 308] width 1129 height 607
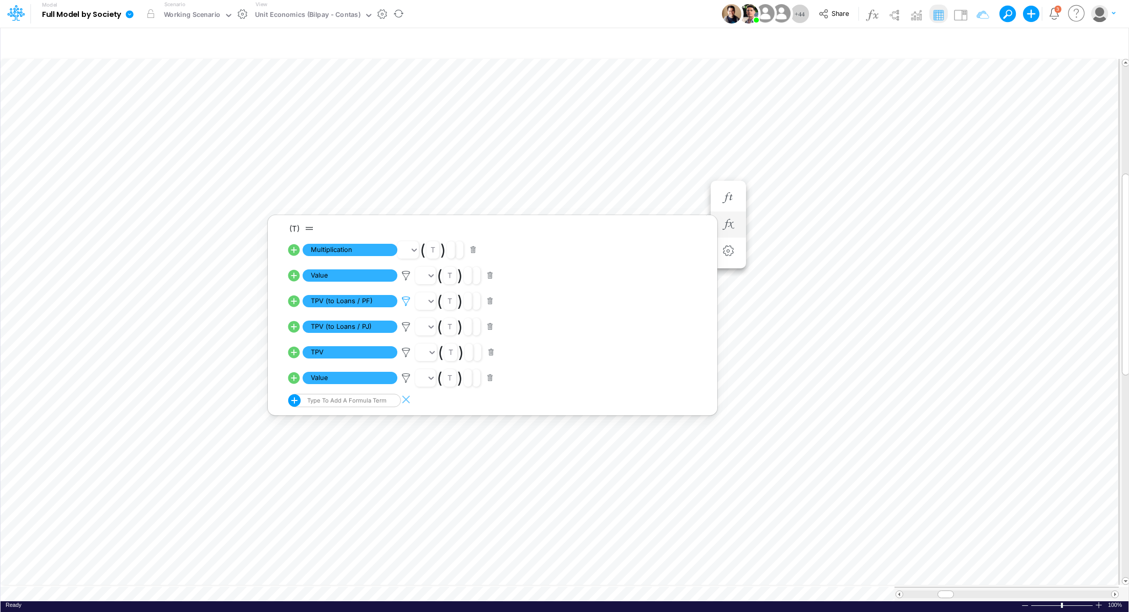
click at [405, 298] on icon at bounding box center [405, 301] width 15 height 11
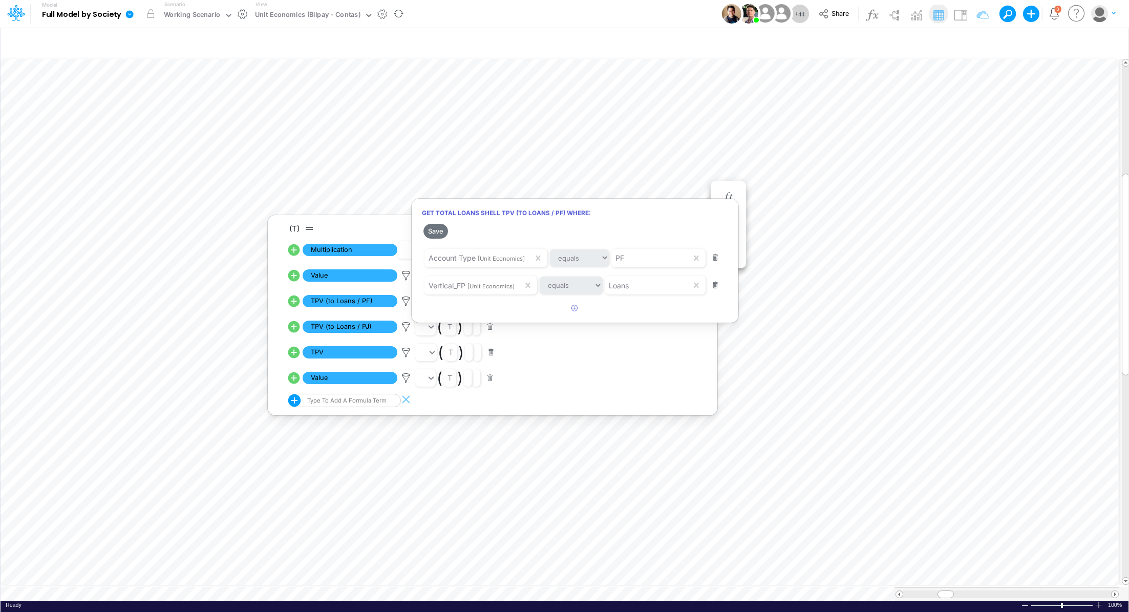
click at [407, 326] on div at bounding box center [564, 308] width 1129 height 607
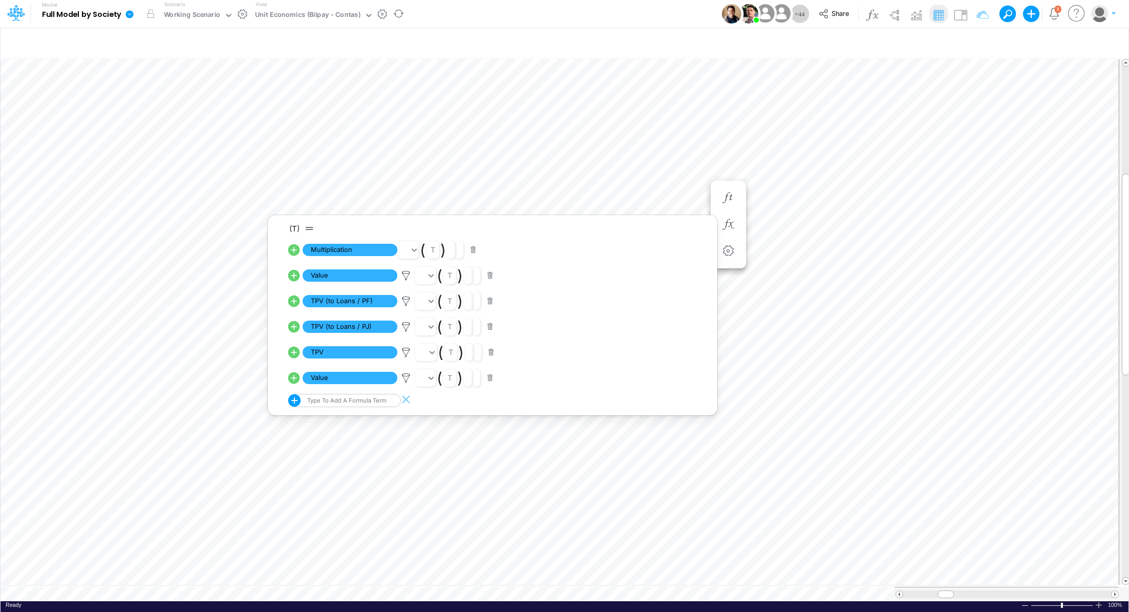
click at [407, 307] on icon at bounding box center [405, 301] width 15 height 11
click at [405, 353] on div at bounding box center [564, 308] width 1129 height 607
click at [405, 353] on icon at bounding box center [405, 352] width 15 height 11
click at [404, 376] on div at bounding box center [564, 308] width 1129 height 607
click at [404, 281] on icon at bounding box center [405, 275] width 15 height 11
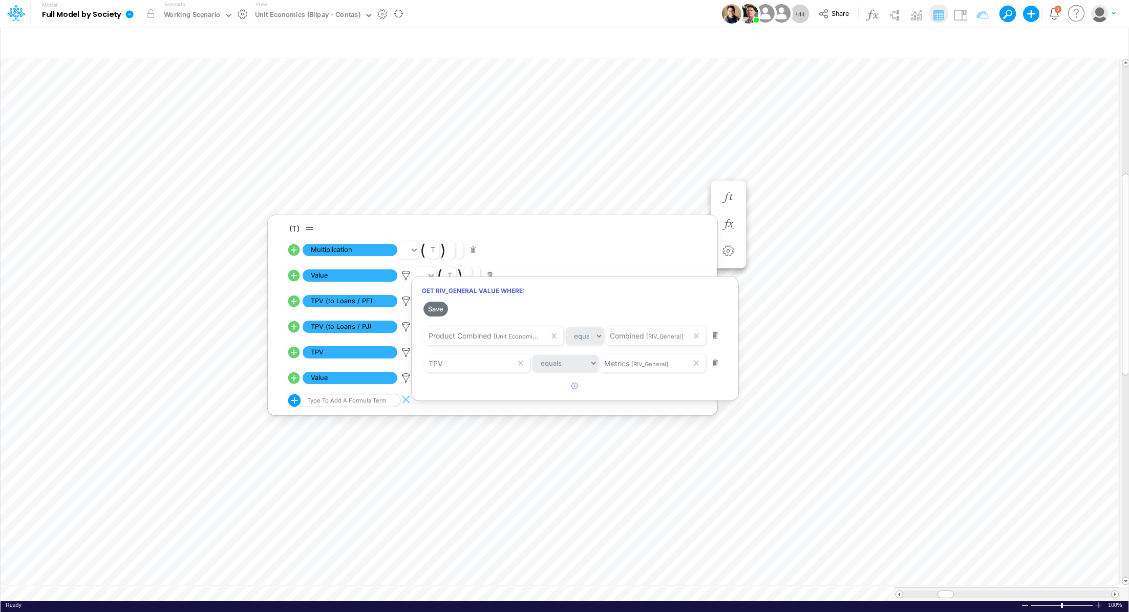
click at [611, 171] on div at bounding box center [564, 308] width 1129 height 607
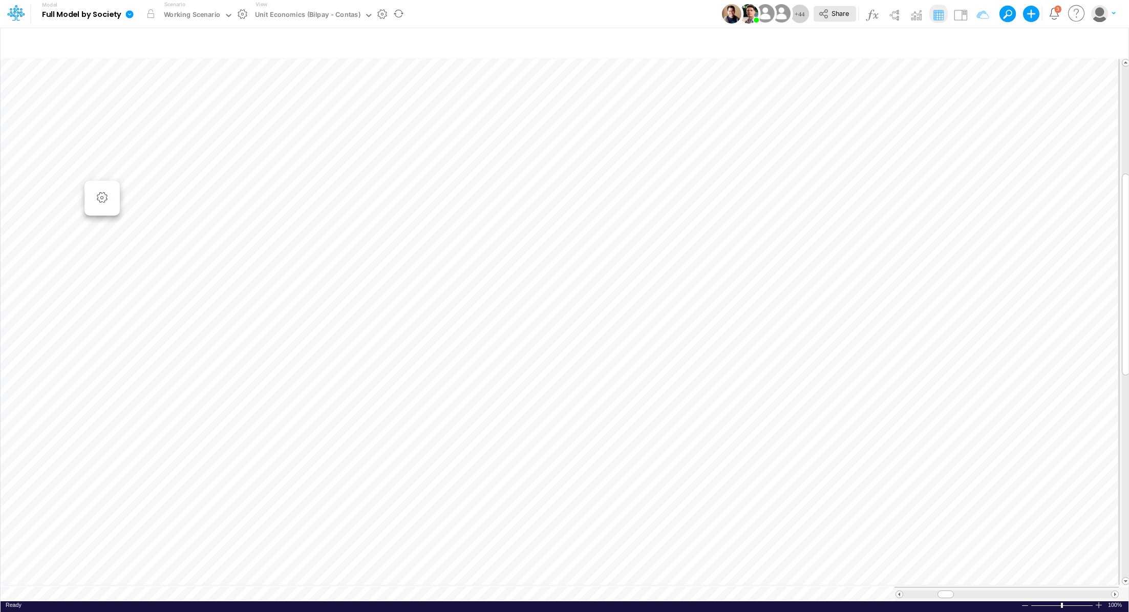
scroll to position [5, 1]
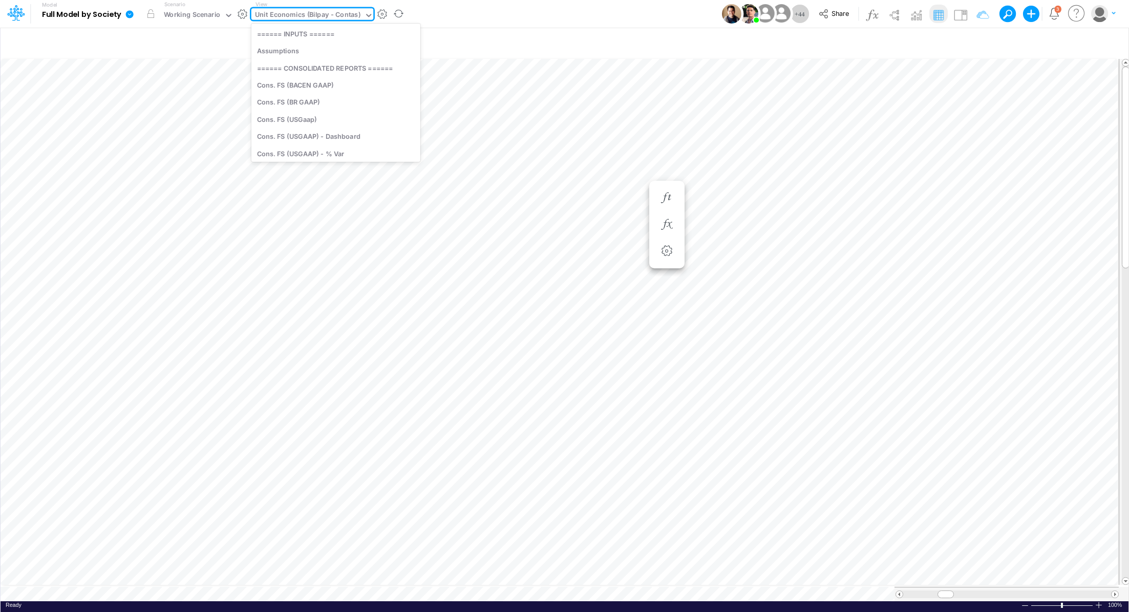
click at [319, 13] on div "Unit Economics (Bilpay - Contas)" at bounding box center [307, 16] width 105 height 12
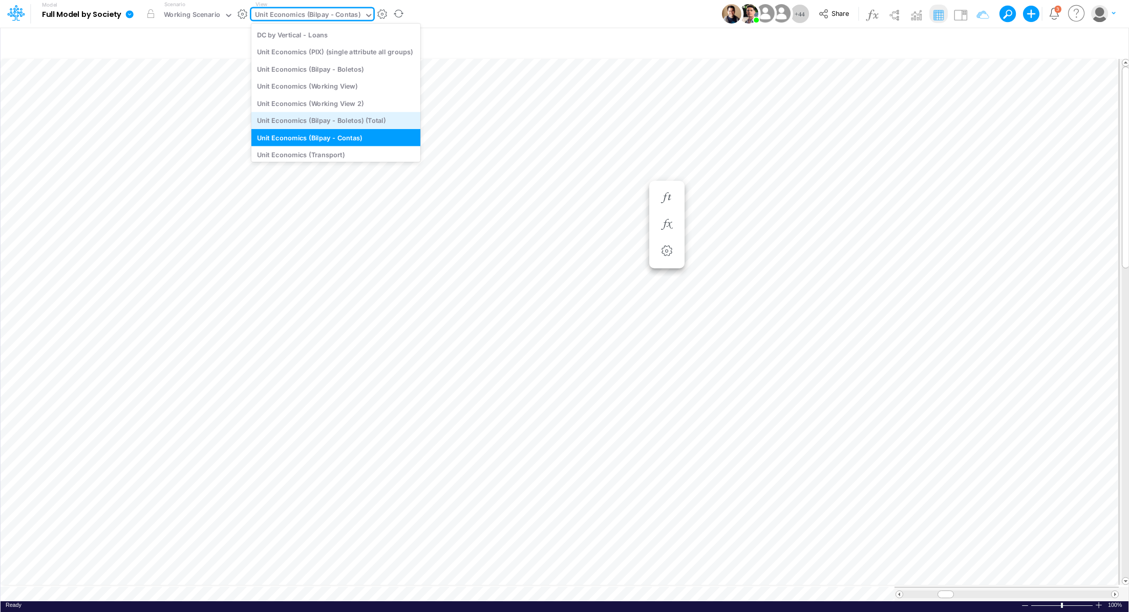
scroll to position [1457, 0]
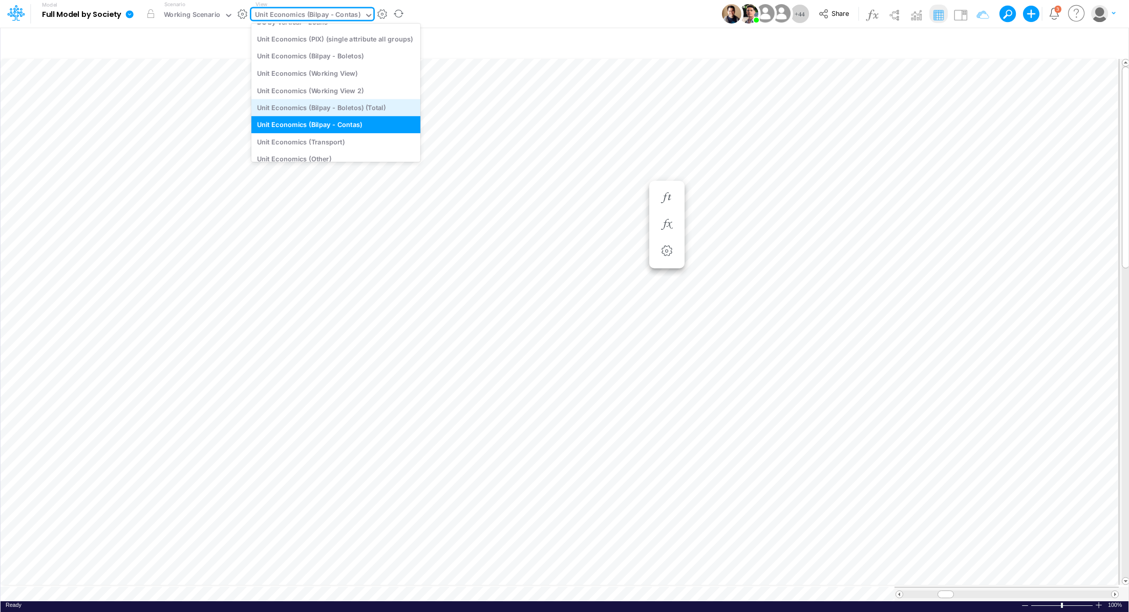
click at [371, 101] on div "Unit Economics (Bilpay - Boletos) (Total)" at bounding box center [335, 107] width 169 height 17
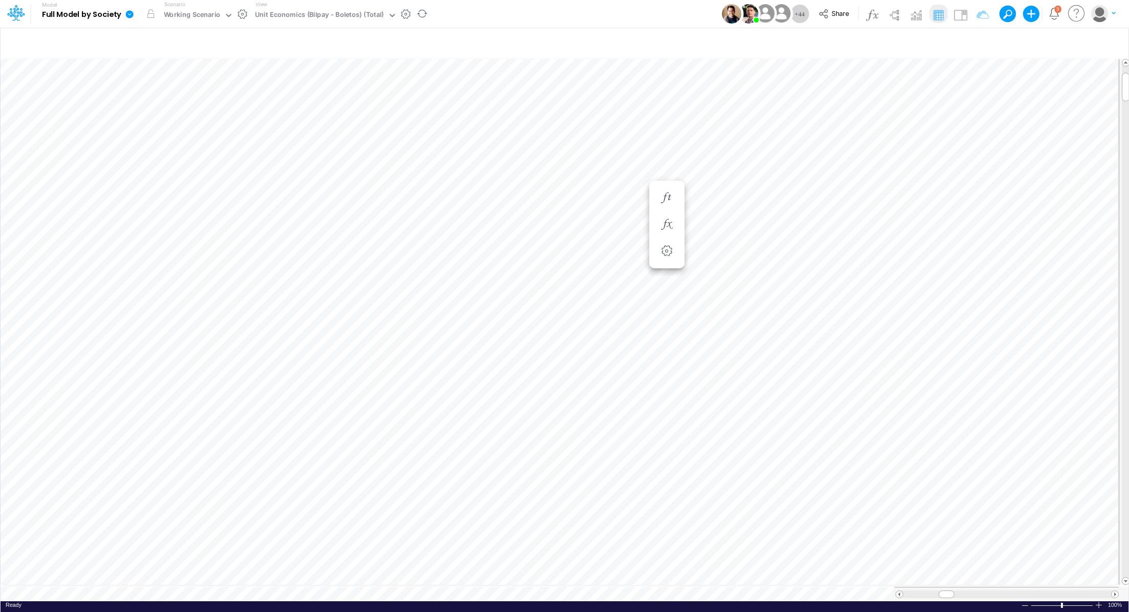
scroll to position [5, 1]
